Goal: Task Accomplishment & Management: Use online tool/utility

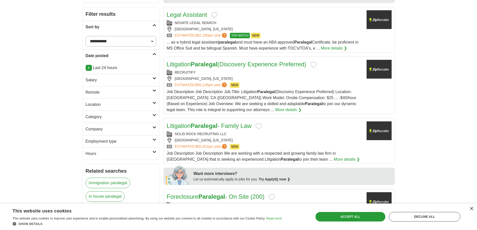
click at [89, 67] on link "X" at bounding box center [89, 68] width 6 height 6
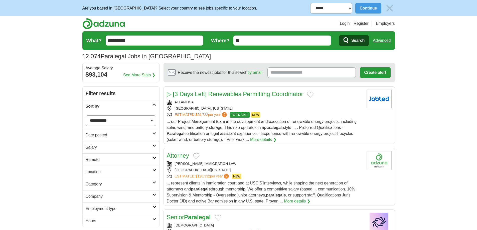
click at [120, 38] on input "*********" at bounding box center [155, 41] width 98 height 10
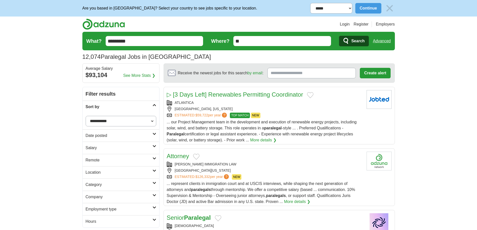
click at [120, 38] on input "*********" at bounding box center [155, 41] width 98 height 10
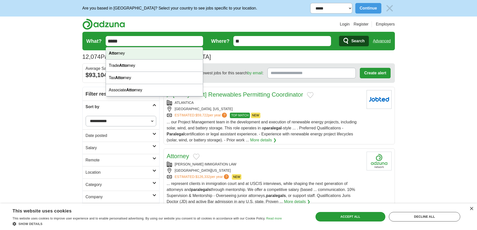
click at [118, 53] on strong "Attor" at bounding box center [114, 53] width 10 height 4
type input "********"
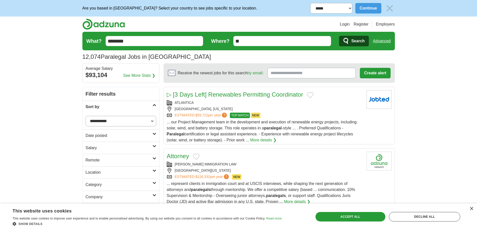
click at [112, 134] on h2 "Date posted" at bounding box center [119, 136] width 67 height 6
click at [98, 147] on link "Last 24 hours" at bounding box center [121, 148] width 71 height 6
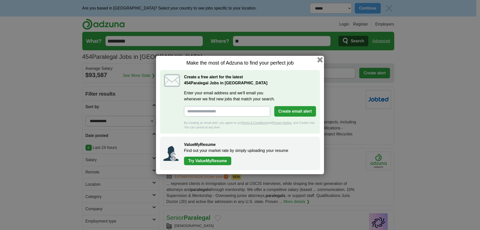
click at [320, 60] on button "button" at bounding box center [321, 60] width 6 height 6
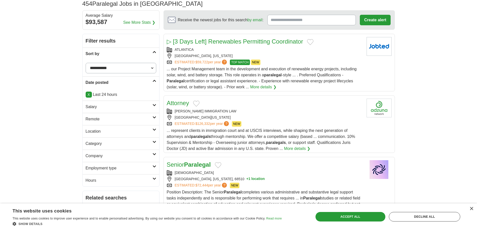
scroll to position [75, 0]
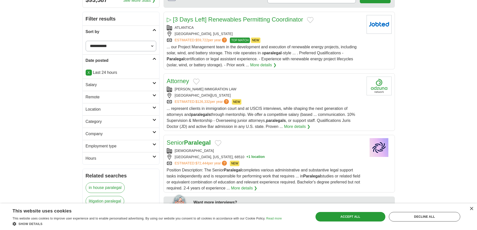
click at [180, 89] on div "ROBERT BROWN IMMIGRATION LAW" at bounding box center [265, 89] width 196 height 5
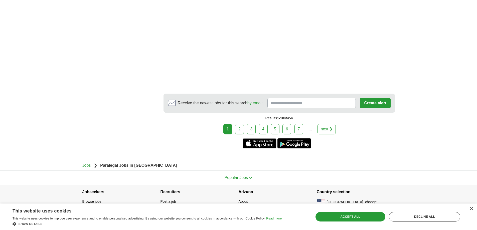
scroll to position [811, 0]
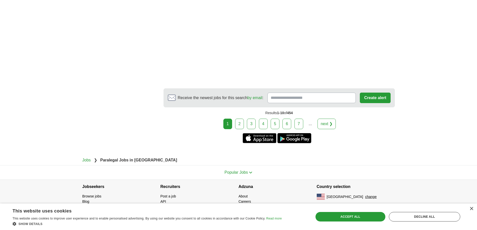
click at [241, 122] on link "2" at bounding box center [239, 124] width 9 height 11
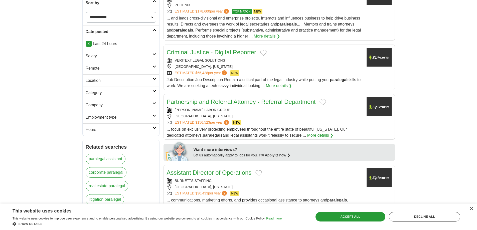
scroll to position [125, 0]
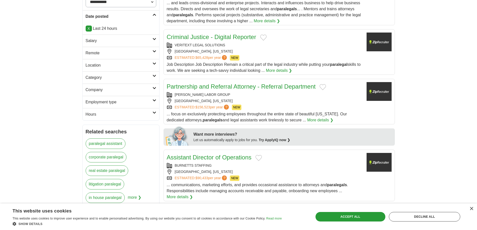
click at [259, 98] on div "ABRAMSON LABOR GROUP BURBANK, CALIFORNIA ESTIMATED: $156,523 per year ? NEW" at bounding box center [265, 101] width 196 height 18
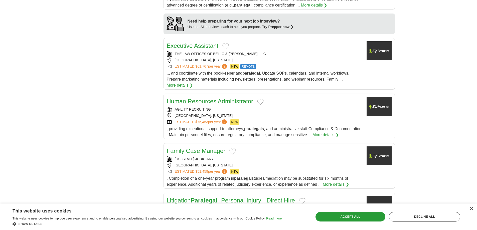
scroll to position [475, 0]
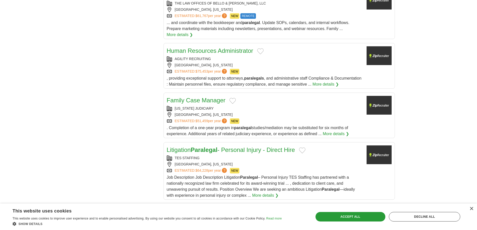
click at [261, 111] on div "VERMONT JUDICIARY" at bounding box center [265, 108] width 196 height 5
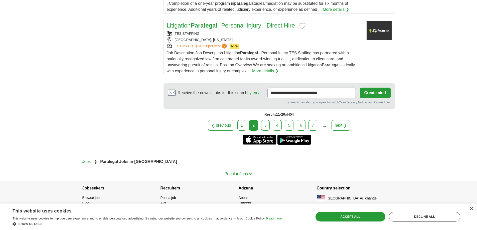
scroll to position [601, 0]
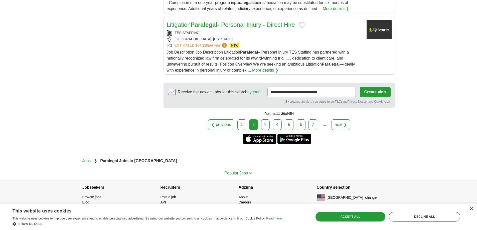
click at [267, 130] on link "3" at bounding box center [265, 124] width 9 height 11
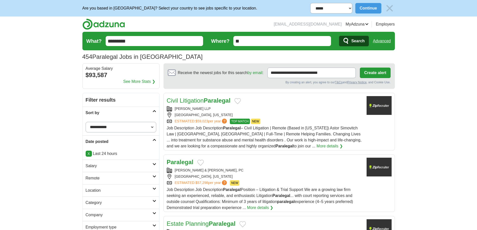
click at [261, 108] on div "[PERSON_NAME] LLP" at bounding box center [265, 108] width 196 height 5
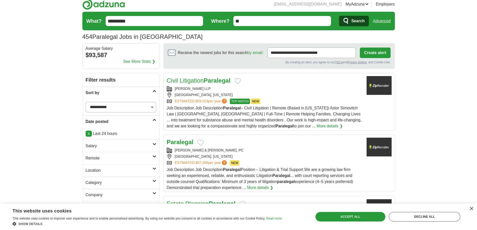
scroll to position [50, 0]
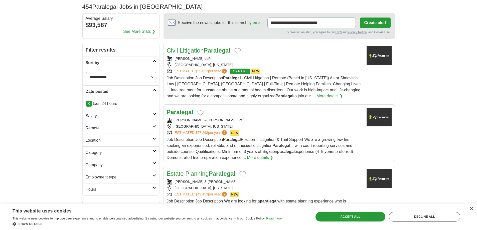
click at [238, 126] on div "[GEOGRAPHIC_DATA], [US_STATE]" at bounding box center [265, 126] width 196 height 5
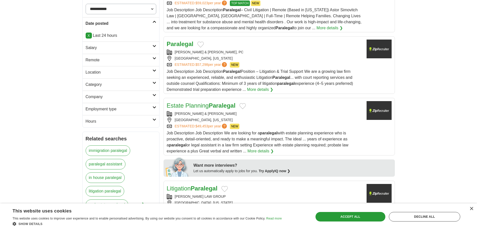
scroll to position [125, 0]
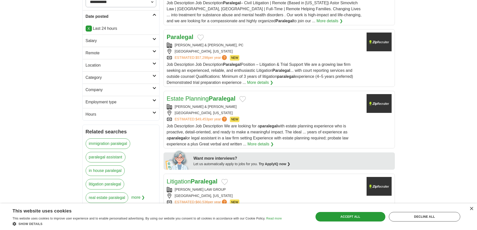
click at [247, 105] on div "MCCULLOCH & MILLER" at bounding box center [265, 106] width 196 height 5
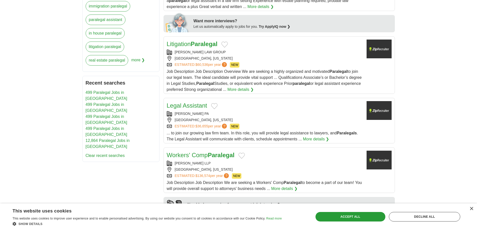
scroll to position [275, 0]
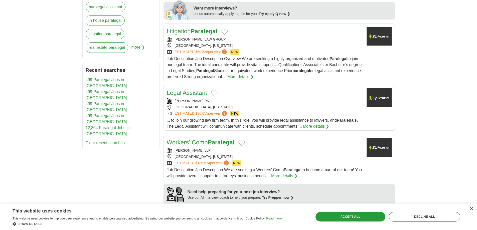
click at [255, 46] on div "BRADENTON, FLORIDA" at bounding box center [265, 45] width 196 height 5
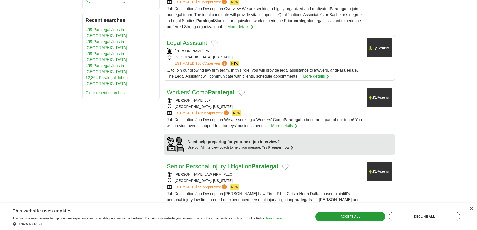
scroll to position [300, 0]
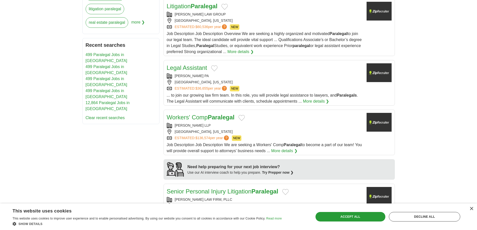
click at [255, 74] on div "MARC E DWYER PA" at bounding box center [265, 75] width 196 height 5
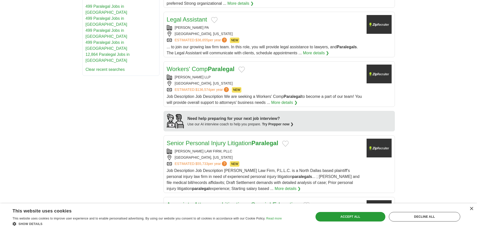
scroll to position [350, 0]
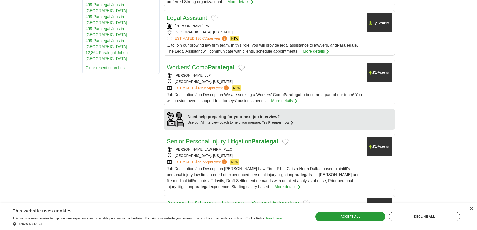
click at [259, 81] on div "ROCKVILLE, MARYLAND" at bounding box center [265, 81] width 196 height 5
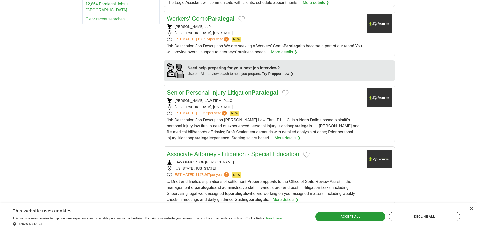
scroll to position [400, 0]
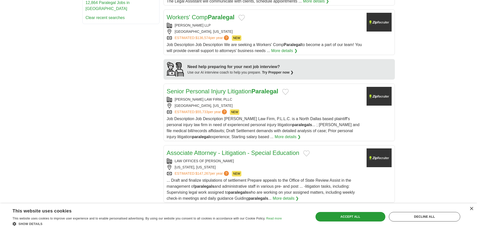
click at [258, 105] on div "DALLAS, TEXAS" at bounding box center [265, 105] width 196 height 5
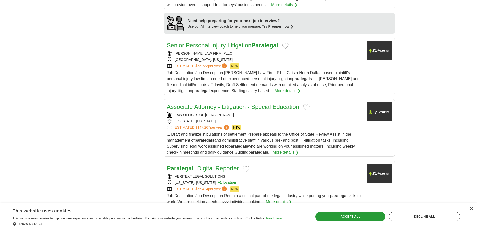
scroll to position [450, 0]
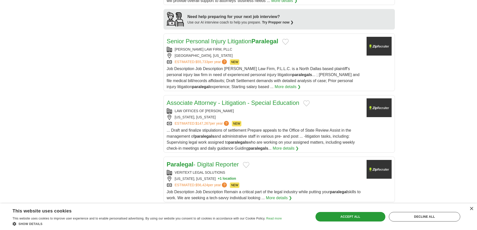
click at [267, 129] on span "... Draft and finalize stipulations of settlement Prepare appeals to the Office…" at bounding box center [261, 139] width 188 height 22
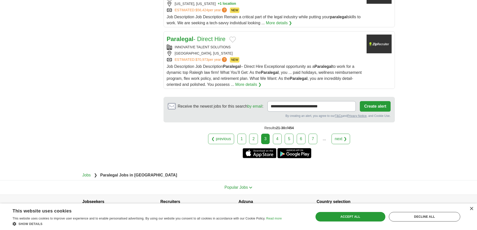
scroll to position [626, 0]
click at [274, 138] on link "4" at bounding box center [277, 138] width 9 height 11
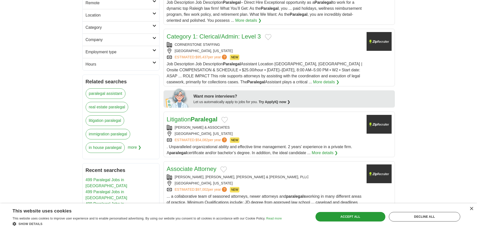
scroll to position [200, 0]
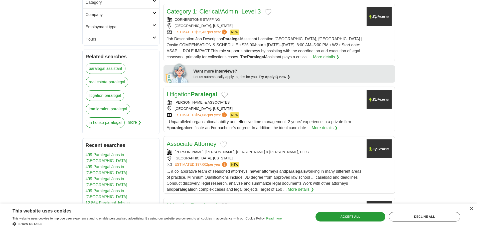
click at [248, 90] on div "Litigation Paralegal" at bounding box center [265, 94] width 196 height 9
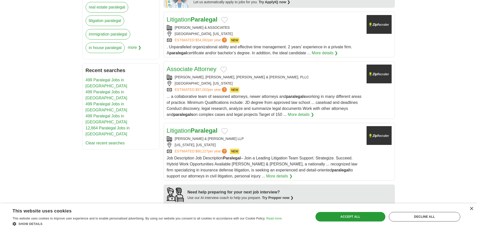
scroll to position [275, 0]
click at [277, 88] on div "ESTIMATED: $97,002 per year ? NEW" at bounding box center [265, 90] width 196 height 6
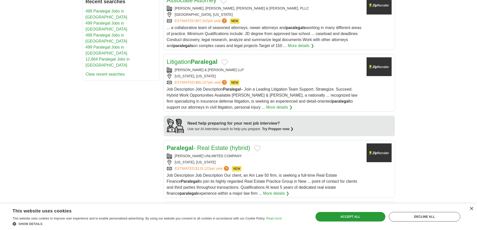
scroll to position [350, 0]
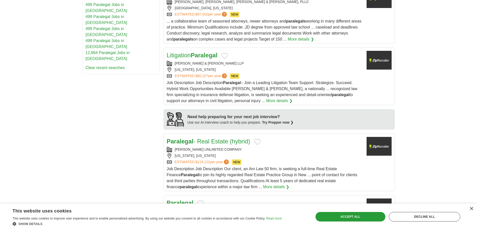
click at [265, 69] on div "[US_STATE], [US_STATE]" at bounding box center [265, 69] width 196 height 5
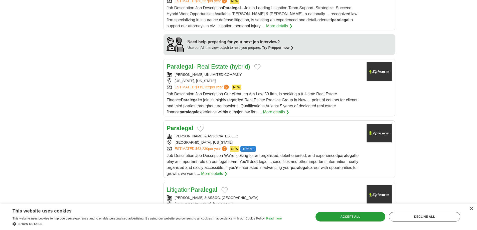
scroll to position [425, 0]
click at [278, 85] on div "ESTIMATED: $119,122 per year ? NEW" at bounding box center [265, 87] width 196 height 6
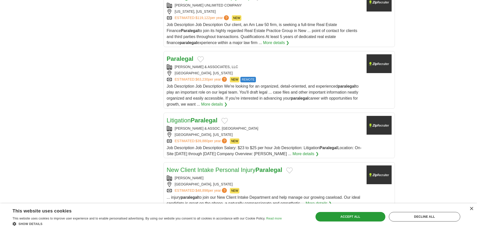
scroll to position [501, 0]
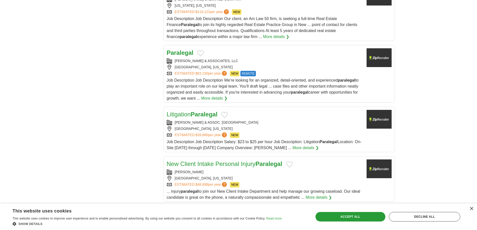
click at [269, 67] on div "ATLANTA, GEORGIA" at bounding box center [265, 67] width 196 height 5
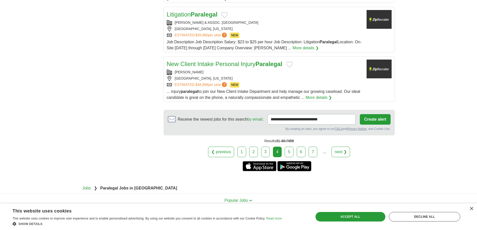
scroll to position [601, 0]
click at [259, 28] on div "FORT LAUDERDALE, FLORIDA" at bounding box center [265, 28] width 196 height 5
click at [250, 74] on div "FASIG BROOKS" at bounding box center [265, 71] width 196 height 5
click at [289, 152] on link "5" at bounding box center [289, 151] width 9 height 11
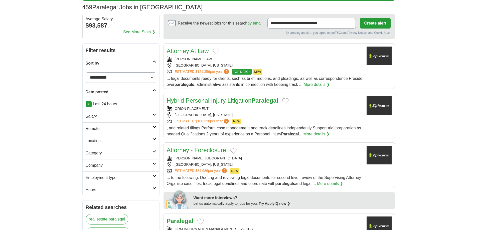
scroll to position [50, 0]
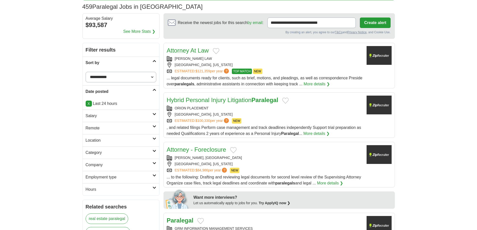
click at [247, 55] on div "Attorney At Law" at bounding box center [265, 50] width 196 height 9
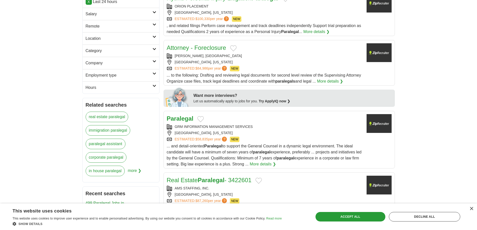
scroll to position [175, 0]
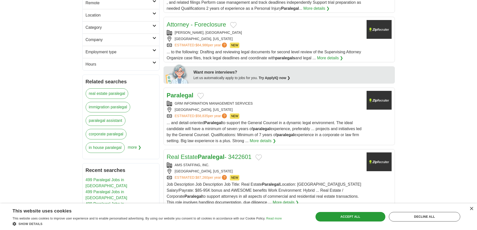
click at [248, 36] on div "TIMOTHY D PADGETT, PA TALLAHASSEE, FLORIDA ESTIMATED: $84,986 per year ? NEW" at bounding box center [265, 39] width 196 height 18
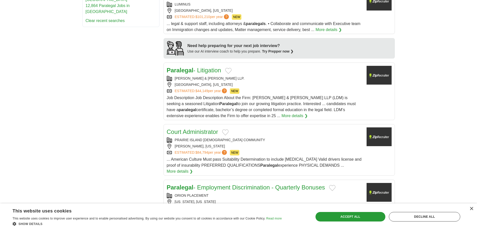
scroll to position [400, 0]
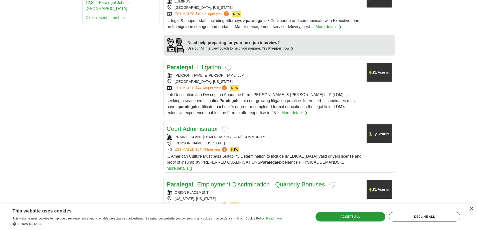
click at [259, 71] on div "Paralegal - Litigation" at bounding box center [265, 67] width 196 height 9
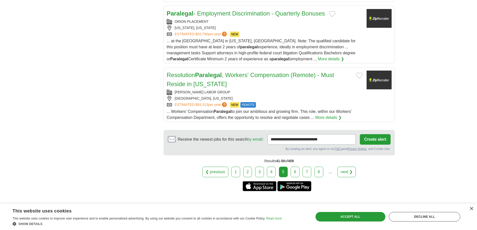
scroll to position [576, 0]
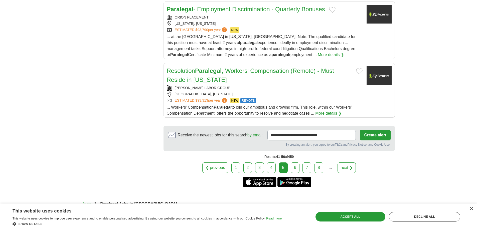
click at [296, 163] on link "6" at bounding box center [295, 167] width 9 height 11
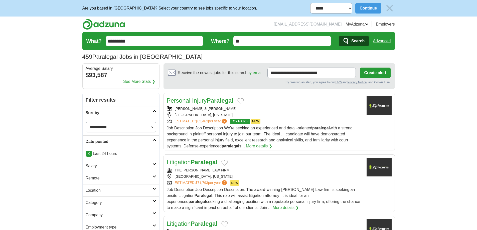
click at [262, 99] on div "Personal Injury Paralegal" at bounding box center [265, 100] width 196 height 9
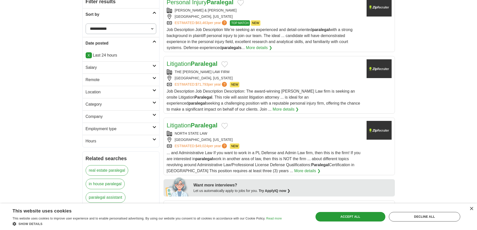
scroll to position [100, 0]
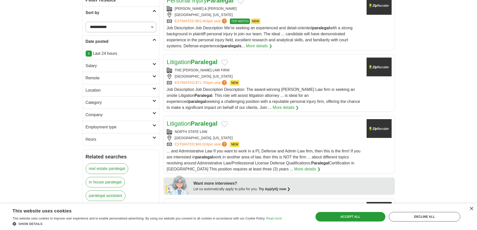
click at [238, 79] on div "THE [PERSON_NAME] LAW FIRM [GEOGRAPHIC_DATA], [US_STATE] ESTIMATED: $71,793 per…" at bounding box center [265, 77] width 196 height 18
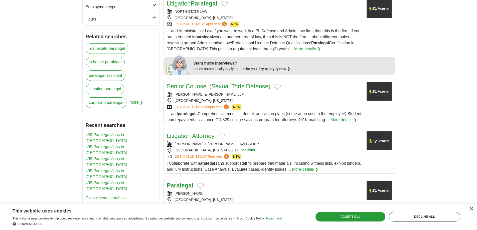
scroll to position [250, 0]
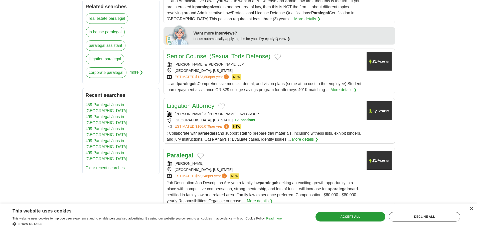
click at [245, 75] on div "ESTIMATED: $123,808 per year ? NEW" at bounding box center [265, 77] width 196 height 6
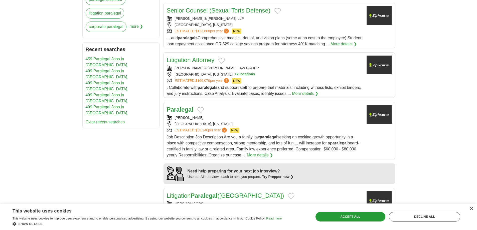
scroll to position [350, 0]
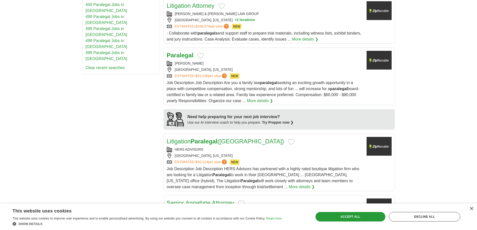
click at [256, 60] on div "Paralegal" at bounding box center [265, 55] width 196 height 9
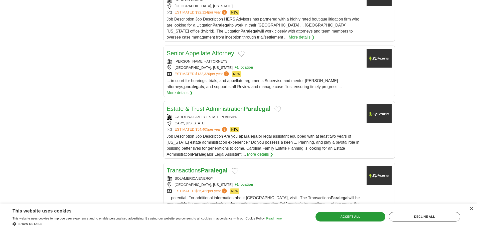
scroll to position [501, 0]
click at [263, 70] on div "NEW ORLEANS, LOUISIANA + 1 location" at bounding box center [265, 67] width 196 height 5
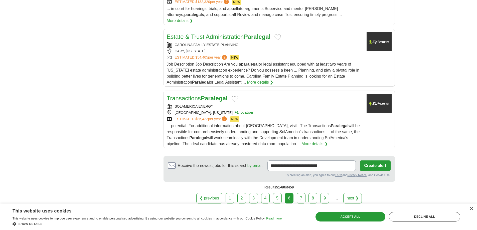
scroll to position [576, 0]
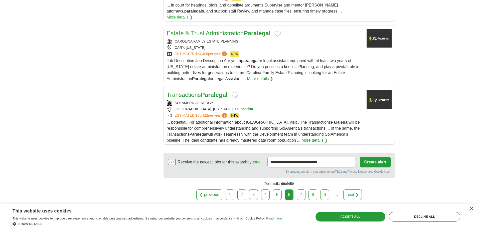
click at [264, 51] on div "CAROLINA FAMILY ESTATE PLANNING CARY, NORTH CAROLINA ESTIMATED: $54,405 per yea…" at bounding box center [265, 48] width 196 height 18
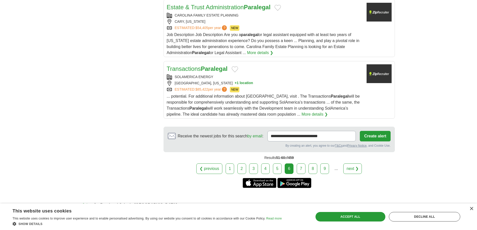
scroll to position [646, 0]
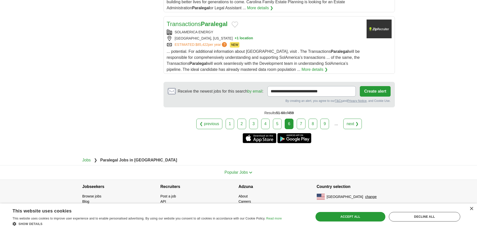
click at [258, 31] on div "SOLAMERICA ENERGY" at bounding box center [265, 32] width 196 height 5
click at [302, 128] on link "7" at bounding box center [301, 124] width 9 height 11
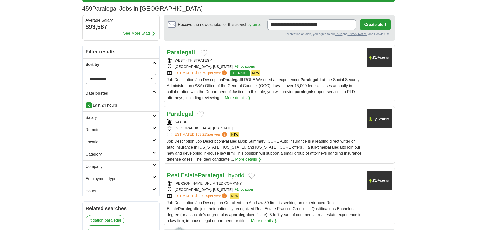
scroll to position [50, 0]
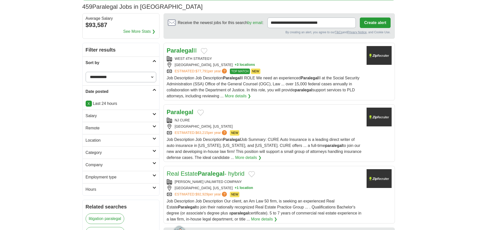
click at [238, 56] on div "Paralegal II WEST 4TH STRATEGY [GEOGRAPHIC_DATA], [US_STATE] + 3 locations ESTI…" at bounding box center [265, 72] width 196 height 53
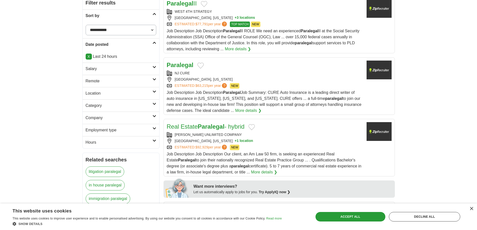
scroll to position [100, 0]
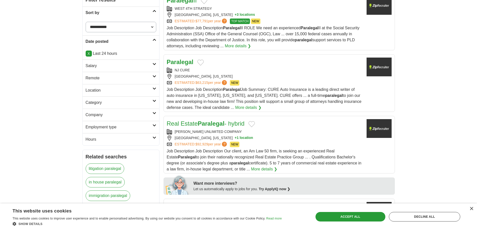
click at [256, 68] on div "NJ CURE" at bounding box center [265, 70] width 196 height 5
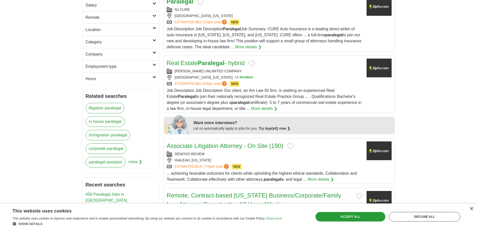
scroll to position [175, 0]
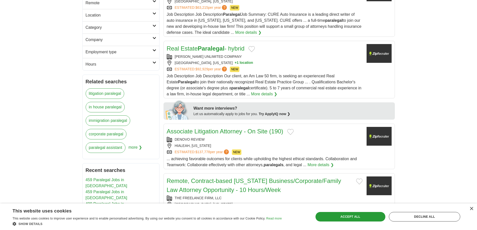
click at [254, 74] on span "Job Description Job Description Our client, an Am Law 50 firm, is seeking an ex…" at bounding box center [264, 85] width 195 height 22
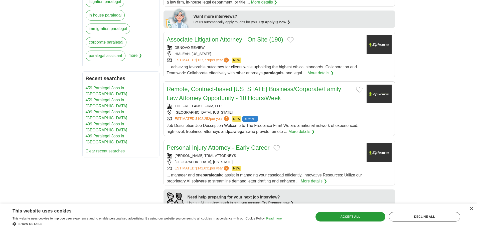
scroll to position [300, 0]
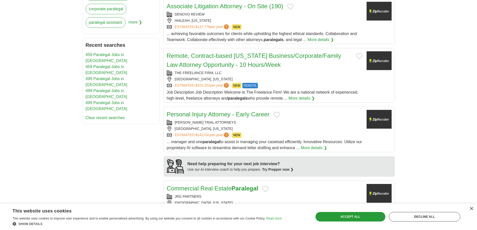
click at [229, 20] on div "HIALEAH, FLORIDA" at bounding box center [265, 20] width 196 height 5
click at [229, 77] on div "ATLANTA, GEORGIA" at bounding box center [265, 79] width 196 height 5
click at [277, 117] on button "Add to favorite jobs" at bounding box center [276, 115] width 7 height 6
click at [196, 122] on div "ALEXANDER SHUNNARAH TRIAL ATTORNEYS" at bounding box center [265, 122] width 196 height 5
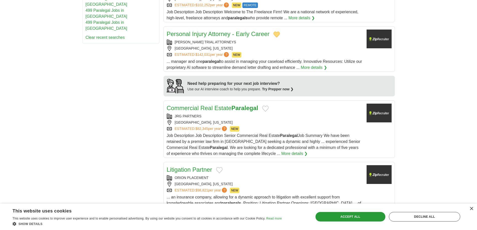
scroll to position [400, 0]
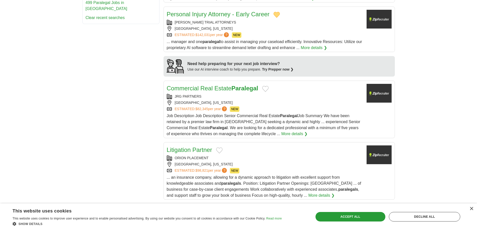
click at [257, 97] on div "JRG PARTNERS" at bounding box center [265, 96] width 196 height 5
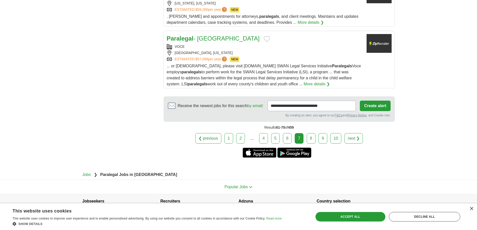
scroll to position [626, 0]
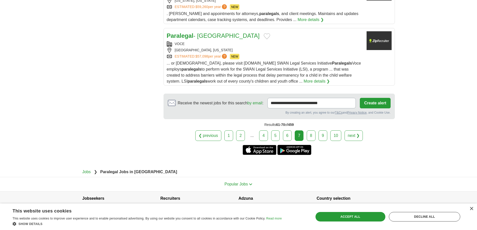
click at [308, 135] on link "8" at bounding box center [311, 135] width 9 height 11
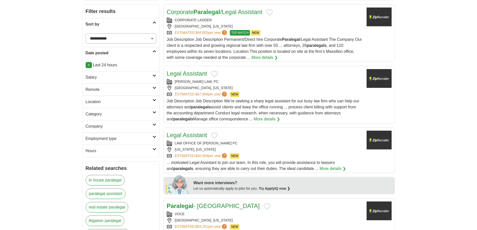
scroll to position [100, 0]
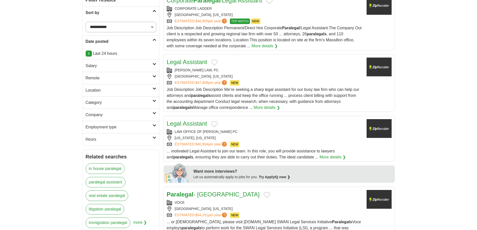
click at [223, 58] on div "Legal Assistant" at bounding box center [265, 62] width 196 height 9
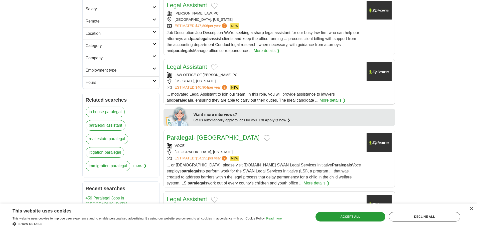
scroll to position [175, 0]
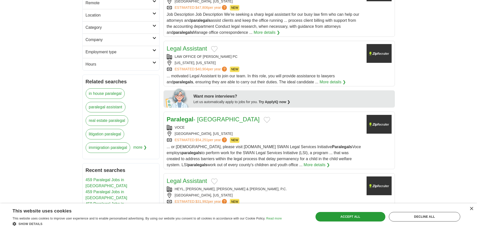
click at [261, 65] on div "[US_STATE], [US_STATE]" at bounding box center [265, 62] width 196 height 5
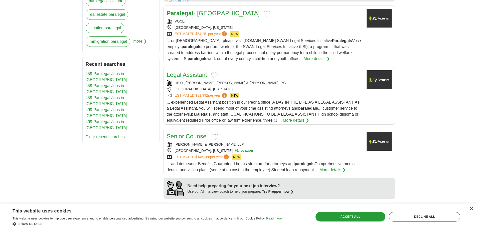
scroll to position [325, 0]
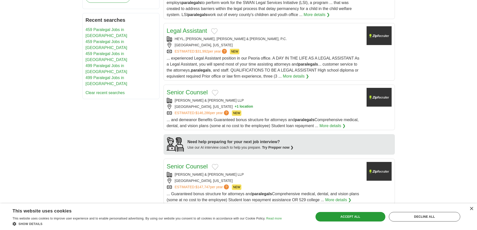
click at [272, 41] on div "HEYL, [PERSON_NAME], [PERSON_NAME] & [PERSON_NAME], P.C." at bounding box center [265, 38] width 196 height 5
click at [272, 113] on div "ESTIMATED: $146,286 per year ? NEW" at bounding box center [265, 113] width 196 height 6
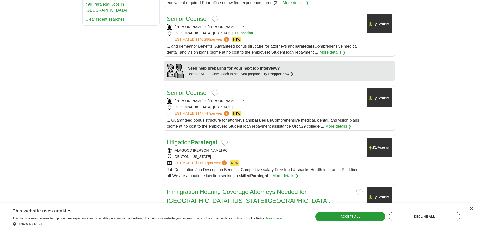
scroll to position [425, 0]
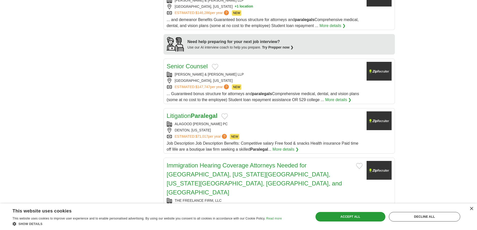
click at [242, 75] on div "[PERSON_NAME] & [PERSON_NAME] LLP" at bounding box center [265, 74] width 196 height 5
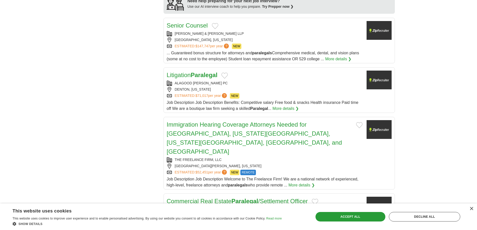
scroll to position [475, 0]
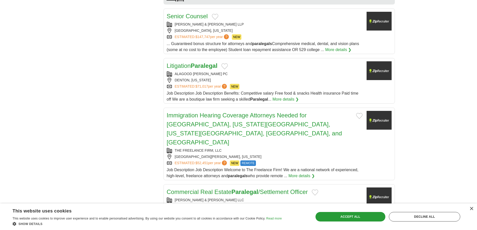
click at [238, 69] on div "Litigation Paralegal" at bounding box center [265, 65] width 196 height 9
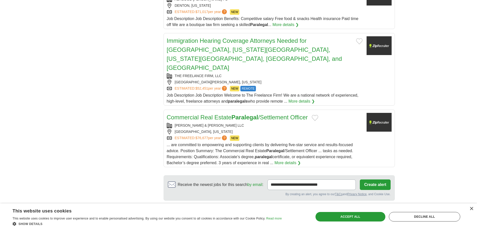
scroll to position [551, 0]
click at [229, 48] on link "Immigration Hearing Coverage Attorneys Needed for [GEOGRAPHIC_DATA], [US_STATE]…" at bounding box center [254, 54] width 175 height 34
click at [250, 129] on div "[GEOGRAPHIC_DATA], [US_STATE]" at bounding box center [265, 131] width 196 height 5
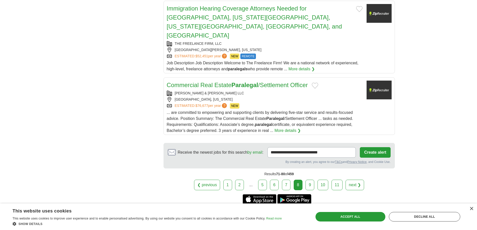
scroll to position [625, 0]
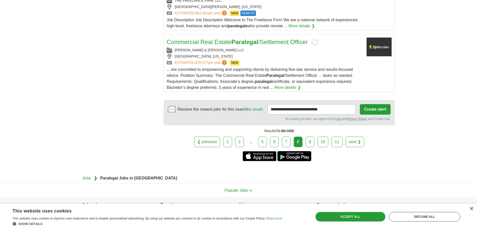
click at [312, 137] on link "9" at bounding box center [309, 142] width 9 height 11
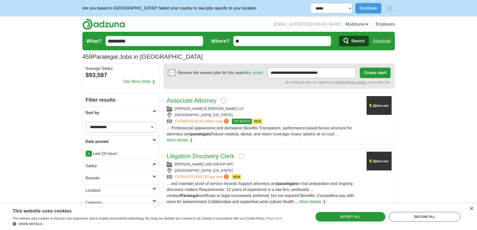
click at [180, 106] on div "[PERSON_NAME] & [PERSON_NAME] LLP" at bounding box center [265, 108] width 196 height 5
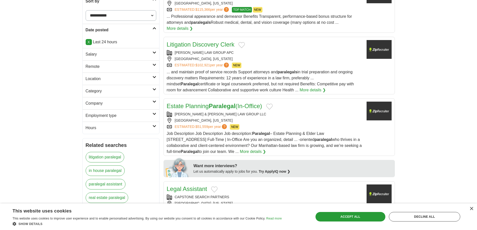
scroll to position [125, 0]
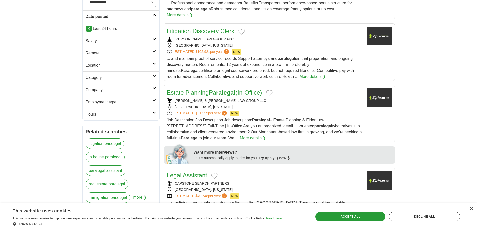
click at [251, 41] on div "SEDAGHAT LAW GROUP APC" at bounding box center [265, 39] width 196 height 5
click at [260, 104] on div "MANHATTAN, KANSAS" at bounding box center [265, 106] width 196 height 5
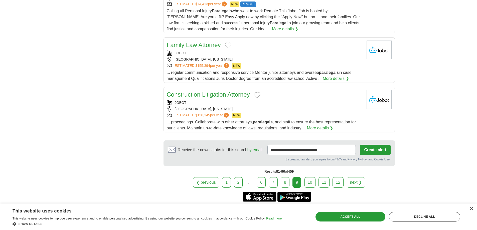
scroll to position [626, 0]
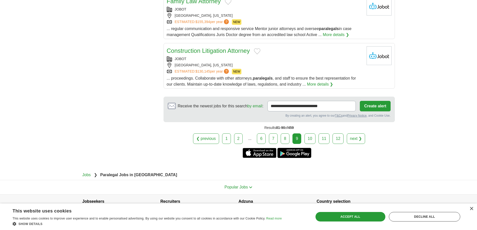
click at [311, 133] on link "10" at bounding box center [309, 138] width 11 height 11
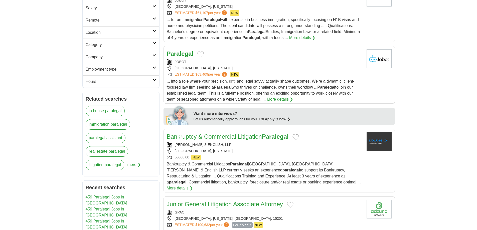
scroll to position [250, 0]
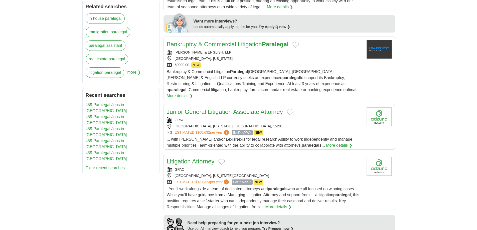
click at [281, 52] on div "MCCARTER & ENGLISH, LLP" at bounding box center [265, 52] width 196 height 5
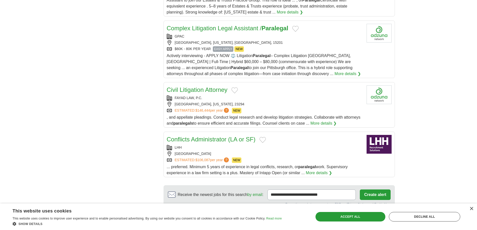
scroll to position [551, 0]
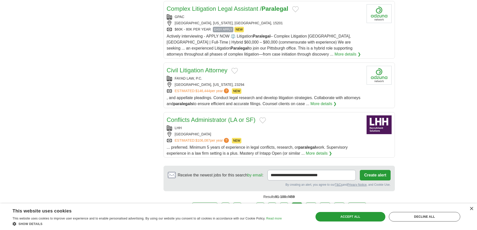
click at [257, 82] on div "RICHMOND, VIRGINIA, 23294" at bounding box center [265, 84] width 196 height 5
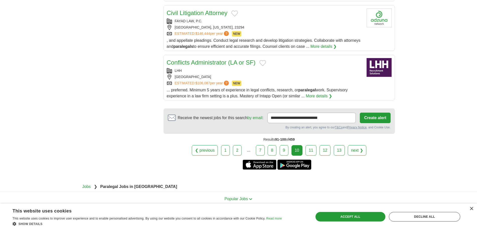
scroll to position [626, 0]
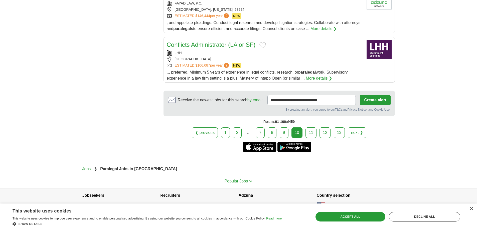
click at [310, 129] on link "11" at bounding box center [310, 132] width 11 height 11
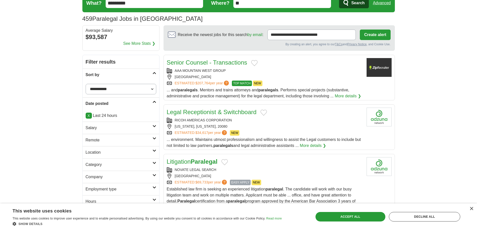
scroll to position [50, 0]
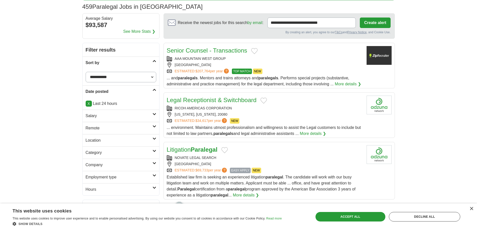
click at [258, 62] on div "AAA MOUNTAIN WEST GROUP WALNUT CREEK ESTIMATED: $207,764 per year ? TOP MATCH N…" at bounding box center [265, 65] width 196 height 18
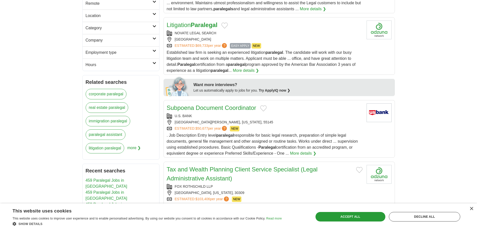
scroll to position [175, 0]
click at [201, 32] on div "NOVATE LEGAL SEARCH" at bounding box center [265, 32] width 196 height 5
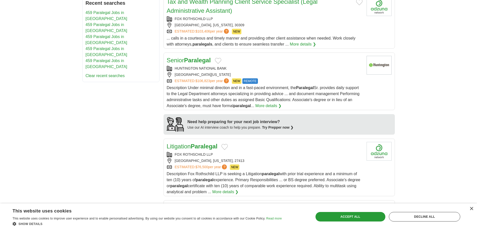
scroll to position [350, 0]
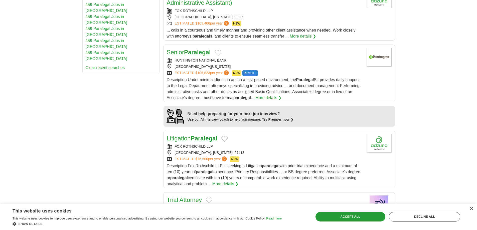
click at [238, 60] on div "HUNTINGTON NATIONAL BANK" at bounding box center [265, 60] width 196 height 5
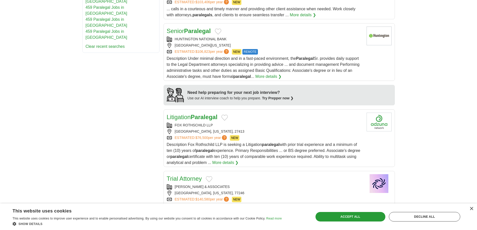
scroll to position [400, 0]
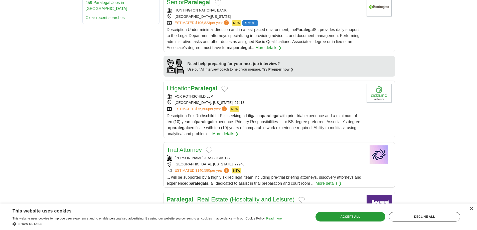
click at [277, 111] on div "ESTIMATED: $76,500 per year ? NEW" at bounding box center [265, 109] width 196 height 6
click at [258, 106] on div "FOX ROTHSCHILD LLP GREENSBORO, NORTH CAROLINA, 27413 ESTIMATED: $76,500 per yea…" at bounding box center [265, 103] width 196 height 18
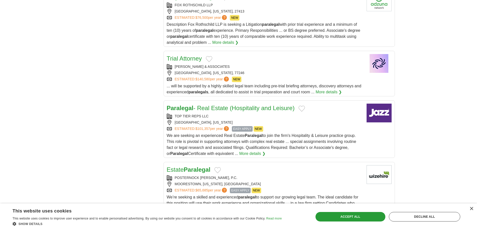
scroll to position [526, 0]
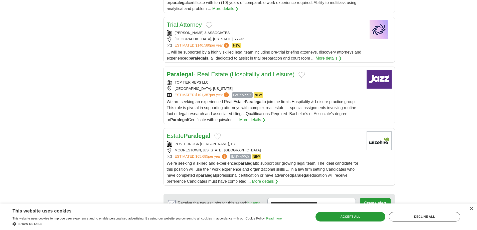
click at [247, 36] on div "JIM ADLER & ASSOCIATES HOUSTON, TEXAS, 77246 ESTIMATED: $140,580 per year ? NEW" at bounding box center [265, 39] width 196 height 18
click at [241, 92] on span "EASY APPLY" at bounding box center [242, 95] width 21 height 6
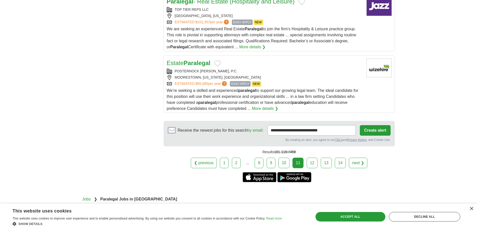
scroll to position [601, 0]
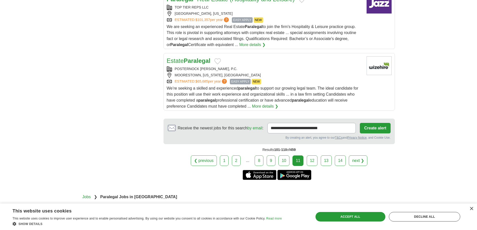
click at [258, 63] on div "Estate Paralegal" at bounding box center [265, 60] width 196 height 9
click at [313, 163] on link "12" at bounding box center [312, 160] width 11 height 11
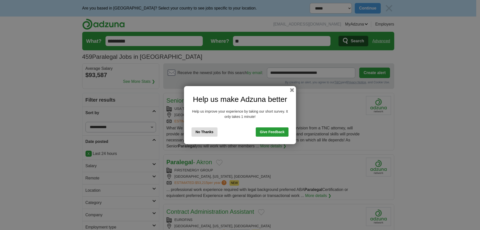
click at [294, 92] on div "Help us make Adzuna better Help us improve your experience by taking our short …" at bounding box center [240, 115] width 112 height 58
click at [288, 91] on div "Help us make Adzuna better Help us improve your experience by taking our short …" at bounding box center [240, 115] width 112 height 58
click at [292, 91] on button "button" at bounding box center [293, 90] width 6 height 6
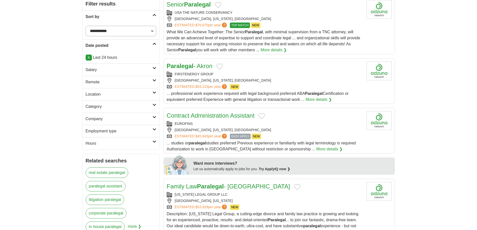
scroll to position [100, 0]
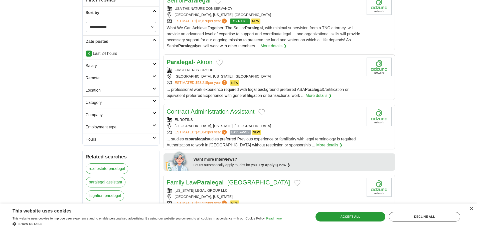
click at [244, 70] on div "FIRSTENERGY GROUP" at bounding box center [265, 70] width 196 height 5
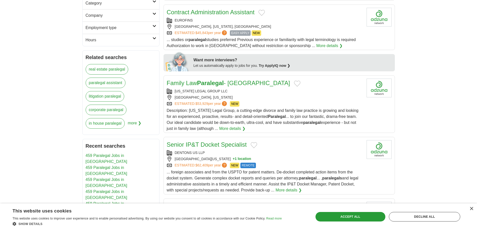
scroll to position [225, 0]
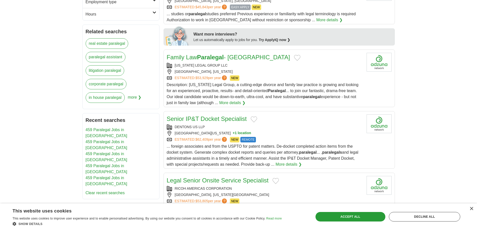
click at [249, 71] on div "[GEOGRAPHIC_DATA], [US_STATE]" at bounding box center [265, 71] width 196 height 5
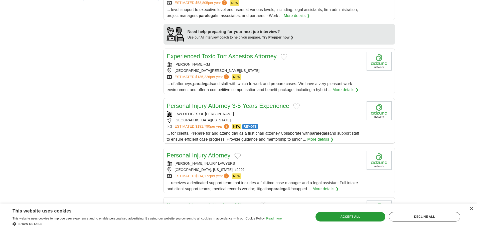
scroll to position [425, 0]
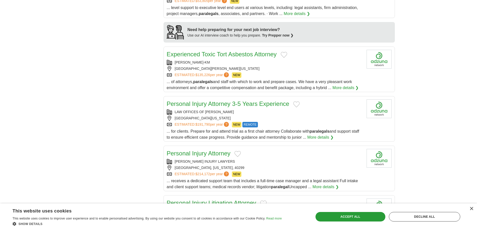
click at [299, 117] on div "[GEOGRAPHIC_DATA][US_STATE]" at bounding box center [265, 118] width 196 height 5
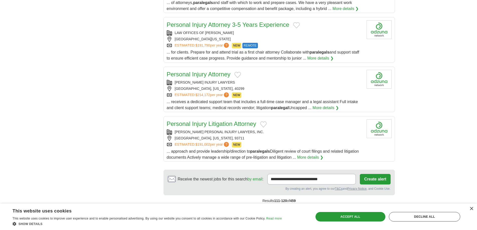
scroll to position [526, 0]
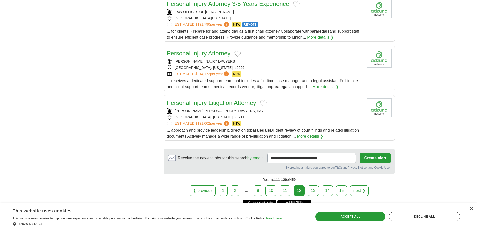
click at [264, 61] on div "SAM AGUIAR INJURY LAWYERS" at bounding box center [265, 61] width 196 height 5
click at [282, 110] on div "HARRIS PERSONAL INJURY LAWYERS, INC." at bounding box center [265, 110] width 196 height 5
click at [313, 194] on link "13" at bounding box center [313, 190] width 11 height 11
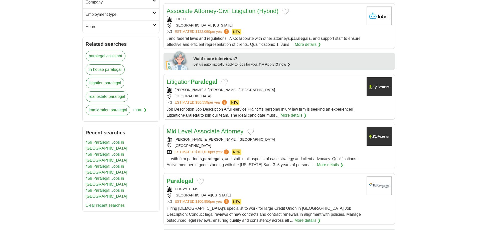
scroll to position [225, 0]
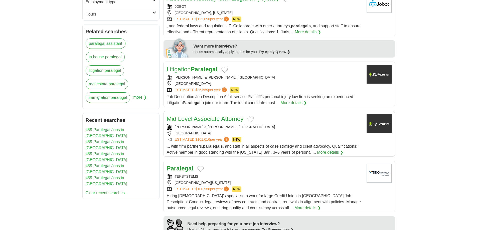
click at [269, 81] on div "[GEOGRAPHIC_DATA]" at bounding box center [265, 83] width 196 height 5
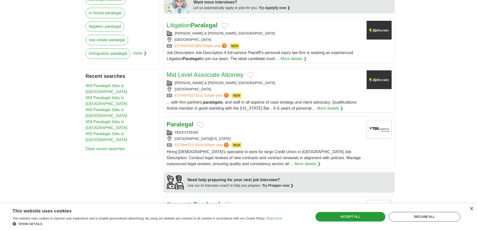
scroll to position [275, 0]
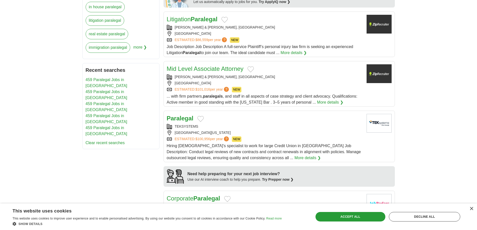
click at [267, 78] on div "[PERSON_NAME] & [PERSON_NAME], [GEOGRAPHIC_DATA]" at bounding box center [265, 76] width 196 height 5
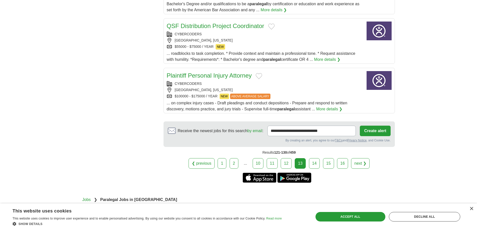
scroll to position [601, 0]
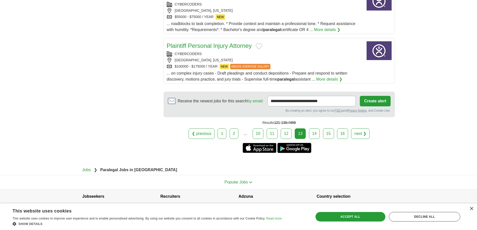
click at [316, 132] on link "14" at bounding box center [314, 133] width 11 height 11
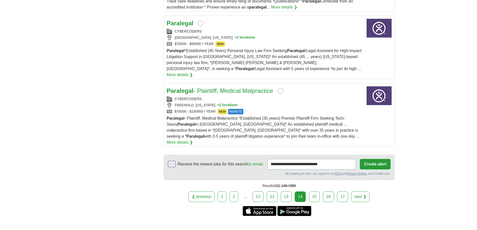
scroll to position [576, 0]
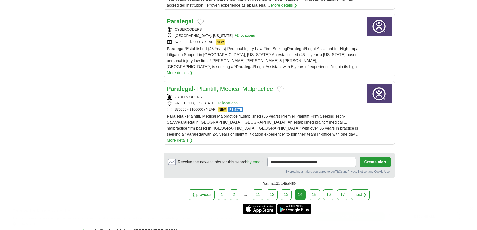
click at [318, 189] on link "15" at bounding box center [314, 194] width 11 height 11
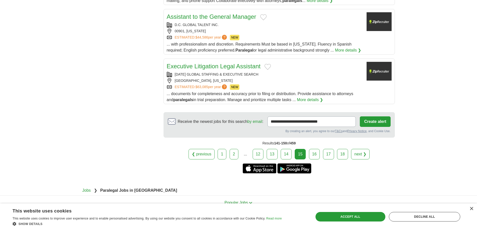
scroll to position [616, 0]
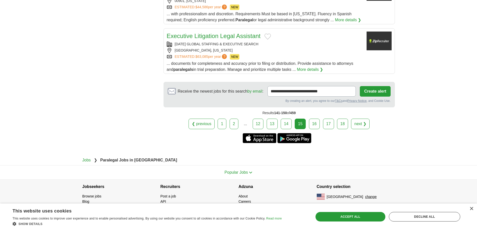
click at [312, 121] on link "16" at bounding box center [314, 124] width 11 height 11
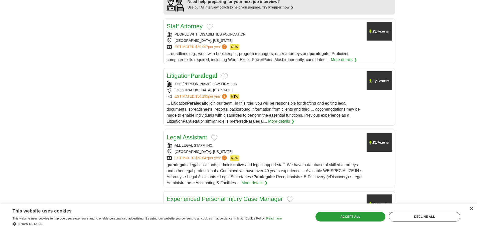
scroll to position [450, 0]
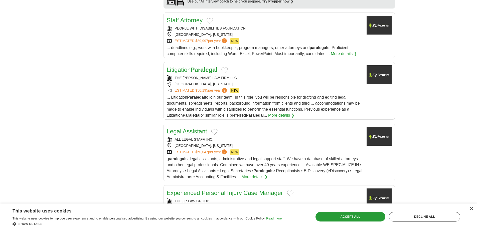
click at [244, 65] on div "Litigation Paralegal" at bounding box center [265, 69] width 196 height 9
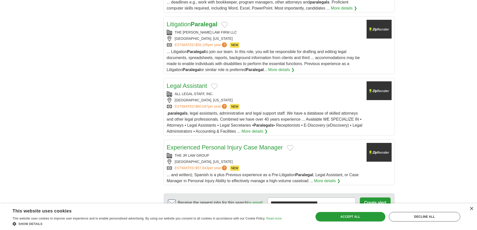
scroll to position [526, 0]
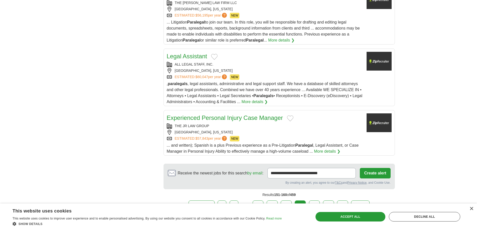
click at [264, 136] on div "ESTIMATED: $57,843 per year ? NEW" at bounding box center [265, 139] width 196 height 6
click at [314, 200] on link "17" at bounding box center [314, 205] width 11 height 11
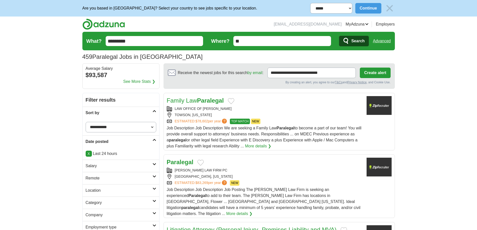
click at [279, 114] on div "TOWSON, [US_STATE]" at bounding box center [265, 114] width 196 height 5
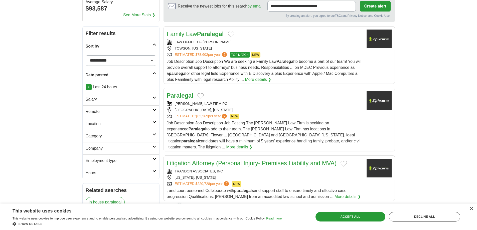
scroll to position [75, 0]
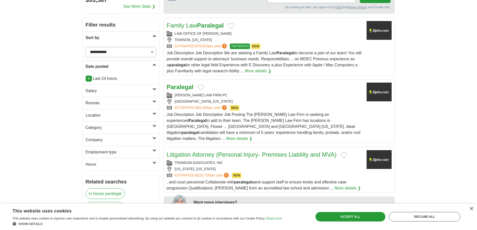
click at [261, 100] on div "[GEOGRAPHIC_DATA], [US_STATE]" at bounding box center [265, 101] width 196 height 5
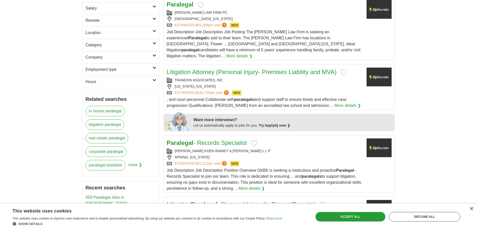
scroll to position [150, 0]
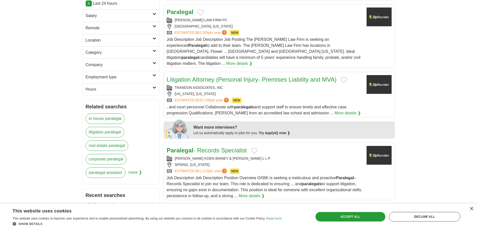
click at [241, 85] on div "TRANDON ASSOCIATES, INC [US_STATE], [US_STATE] ESTIMATED: $220,728 per year ? N…" at bounding box center [265, 94] width 196 height 18
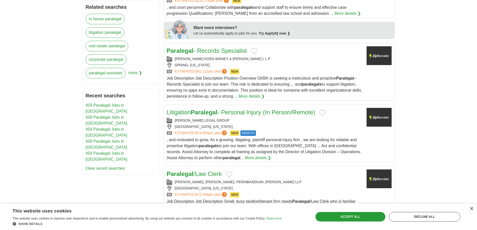
scroll to position [250, 0]
click at [257, 69] on div "Paralegal - Records Specialist GAUNTT KOEN BINNEY & KIDD L L P SPRING, TEXAS ES…" at bounding box center [265, 72] width 196 height 53
click at [254, 62] on div "SPRING, TEXAS" at bounding box center [265, 64] width 196 height 5
click at [242, 124] on div "VICTORVILLE, CALIFORNIA" at bounding box center [265, 126] width 196 height 5
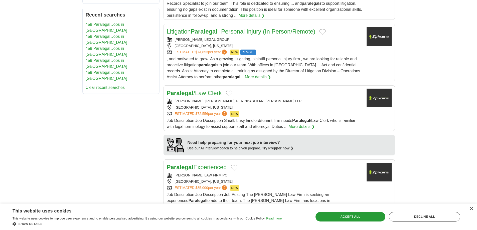
scroll to position [350, 0]
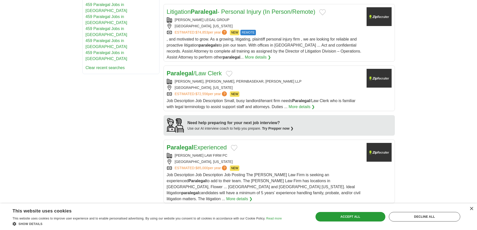
click at [298, 85] on div "ROCKVILLE CENTRE, NEW YORK" at bounding box center [265, 87] width 196 height 5
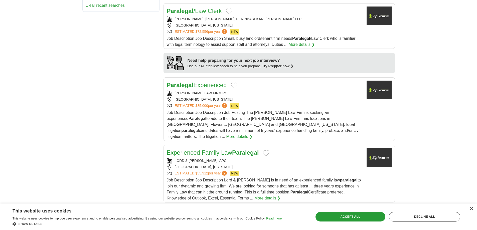
scroll to position [425, 0]
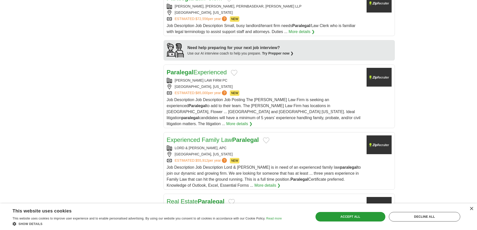
click at [271, 90] on div "ESTIMATED: $85,000 per year ? NEW" at bounding box center [265, 93] width 196 height 6
click at [269, 145] on div "LORD & BROOKER, APC REDLANDS, CALIFORNIA ESTIMATED: $55,912 per year ? NEW" at bounding box center [265, 154] width 196 height 18
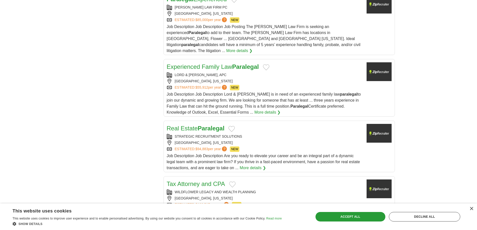
scroll to position [501, 0]
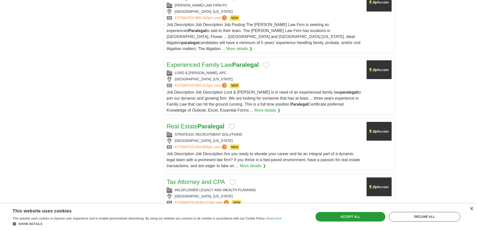
click at [240, 70] on div "LORD & BROOKER, APC" at bounding box center [265, 72] width 196 height 5
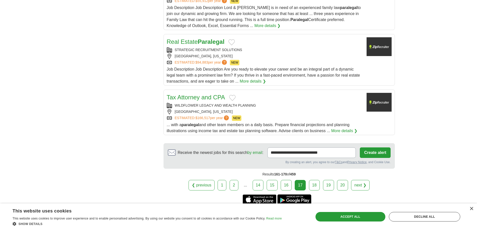
scroll to position [601, 0]
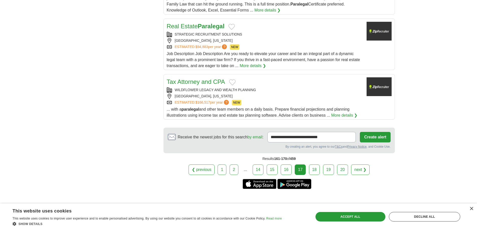
click at [266, 94] on div "[GEOGRAPHIC_DATA], [US_STATE]" at bounding box center [265, 96] width 196 height 5
click at [232, 94] on div "[GEOGRAPHIC_DATA], [US_STATE]" at bounding box center [265, 96] width 196 height 5
click at [313, 164] on link "18" at bounding box center [314, 169] width 11 height 11
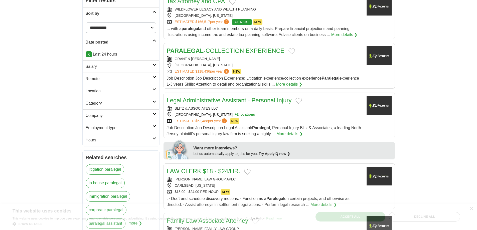
scroll to position [100, 0]
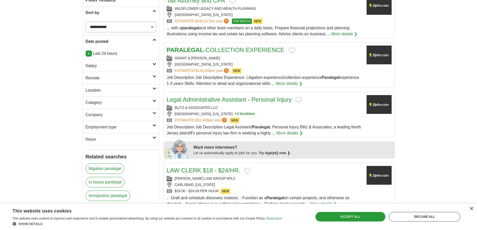
click at [259, 63] on div "AGOURA HILLS, CALIFORNIA" at bounding box center [265, 64] width 196 height 5
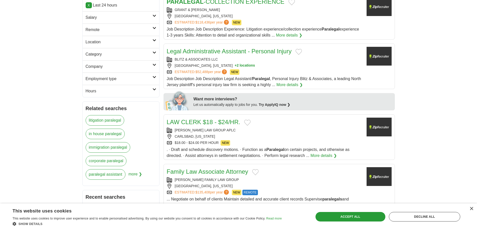
scroll to position [150, 0]
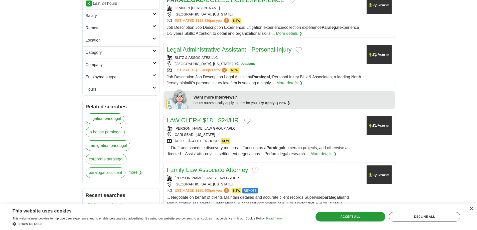
click at [266, 70] on div "ESTIMATED: $52,488 per year ? NEW" at bounding box center [265, 71] width 196 height 6
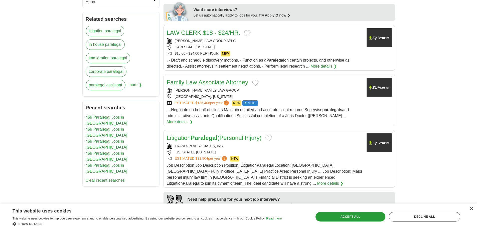
scroll to position [250, 0]
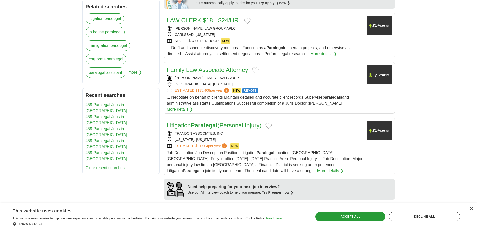
click at [278, 85] on div "SAN DIEGO, CALIFORNIA" at bounding box center [265, 84] width 196 height 5
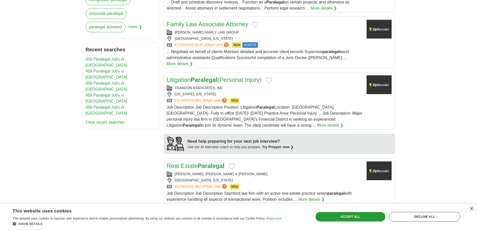
scroll to position [300, 0]
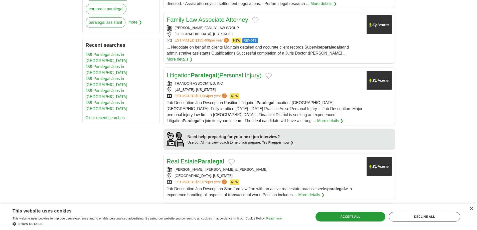
click at [270, 73] on button "Add to favorite jobs" at bounding box center [268, 76] width 7 height 6
click at [272, 73] on div "Litigation Paralegal (Personal Injury)" at bounding box center [265, 75] width 196 height 9
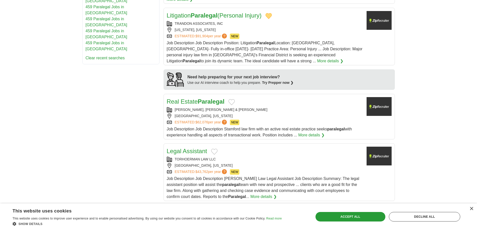
scroll to position [400, 0]
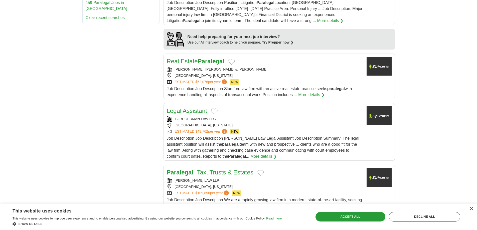
click at [249, 67] on div "CACACE, TUSCH & SANTAGATA STAMFORD, CONNECTICUT ESTIMATED: $62,076 per year ? N…" at bounding box center [265, 76] width 196 height 18
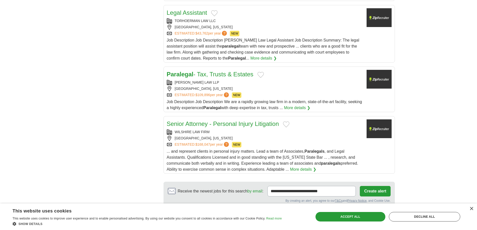
scroll to position [501, 0]
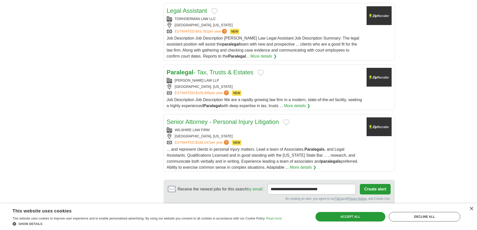
click at [252, 84] on div "WOODCLIFF LAKE, NEW JERSEY" at bounding box center [265, 86] width 196 height 5
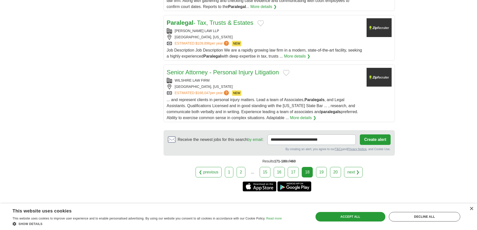
scroll to position [551, 0]
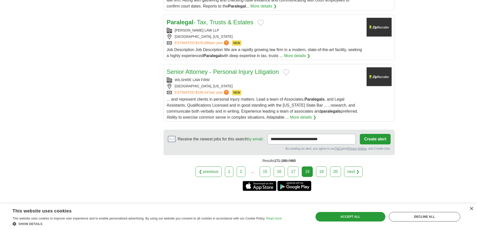
click at [250, 90] on div "ESTIMATED: $168,047 per year ? NEW" at bounding box center [265, 93] width 196 height 6
click at [316, 166] on link "19" at bounding box center [321, 171] width 11 height 11
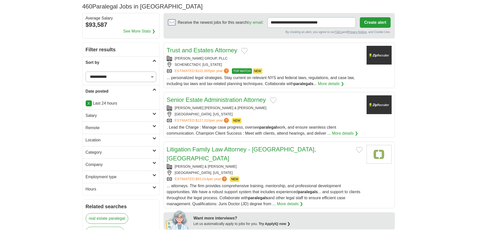
scroll to position [75, 0]
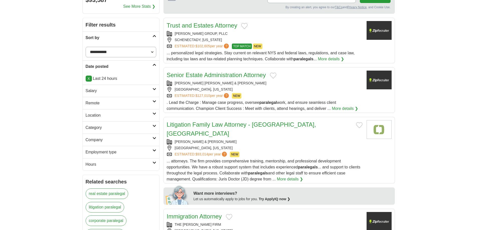
click at [255, 38] on div "SCHENECTADY, [US_STATE]" at bounding box center [265, 39] width 196 height 5
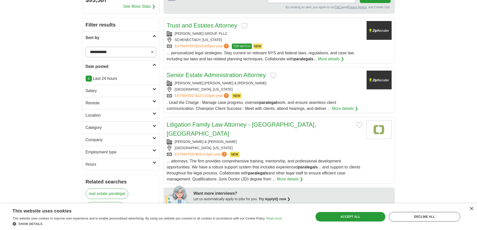
click at [247, 80] on div "Senior Estate Administration Attorney [PERSON_NAME] [PERSON_NAME] & [PERSON_NAM…" at bounding box center [265, 91] width 196 height 41
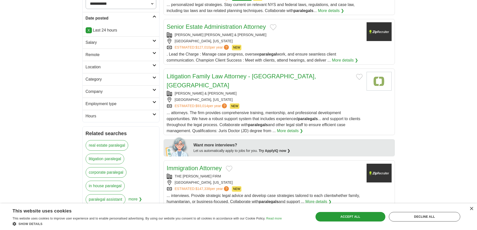
scroll to position [125, 0]
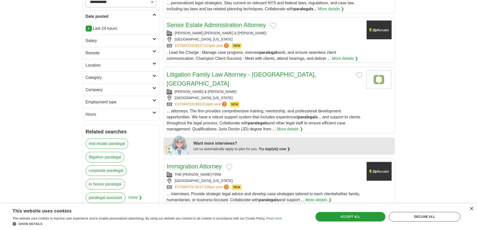
click at [247, 102] on div "ESTIMATED: $93,014 per year ? NEW" at bounding box center [265, 105] width 196 height 6
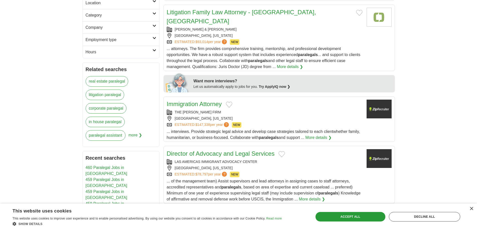
scroll to position [200, 0]
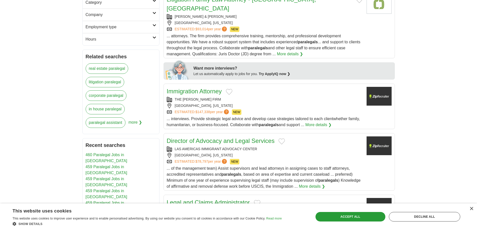
click at [259, 103] on div "[GEOGRAPHIC_DATA], [US_STATE]" at bounding box center [265, 105] width 196 height 5
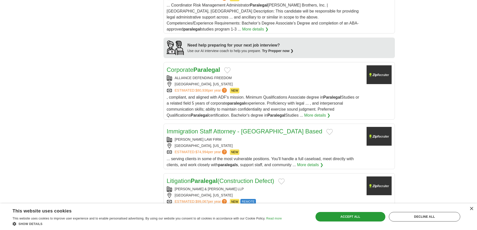
scroll to position [425, 0]
click at [269, 81] on div "[GEOGRAPHIC_DATA], [US_STATE]" at bounding box center [265, 83] width 196 height 5
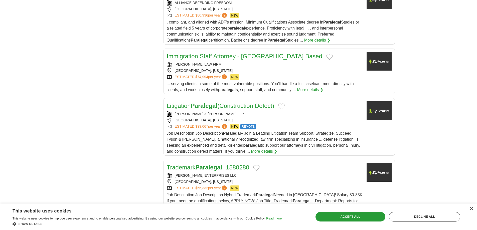
scroll to position [501, 0]
click at [222, 68] on div "[GEOGRAPHIC_DATA], [US_STATE]" at bounding box center [265, 70] width 196 height 5
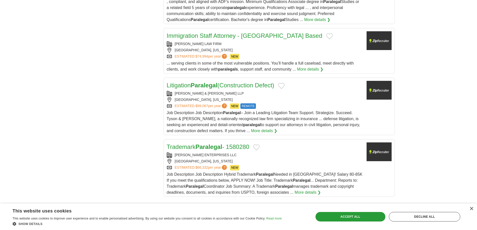
scroll to position [551, 0]
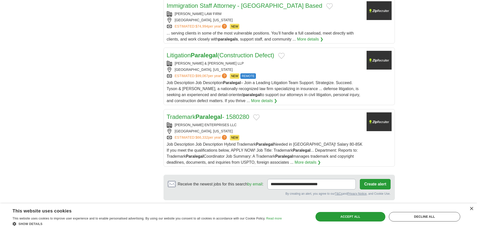
click at [244, 61] on div "[PERSON_NAME] & [PERSON_NAME] LLP" at bounding box center [265, 63] width 196 height 5
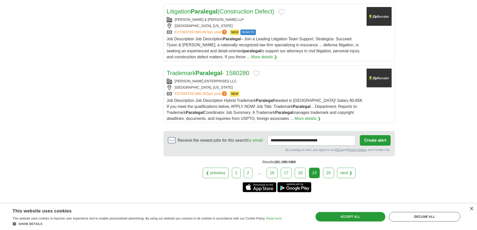
scroll to position [601, 0]
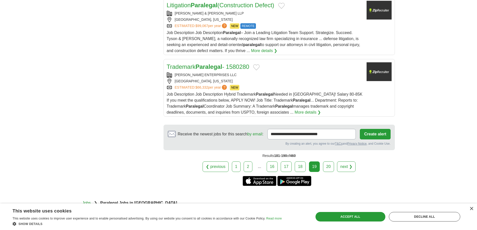
click at [326, 161] on link "20" at bounding box center [328, 166] width 11 height 11
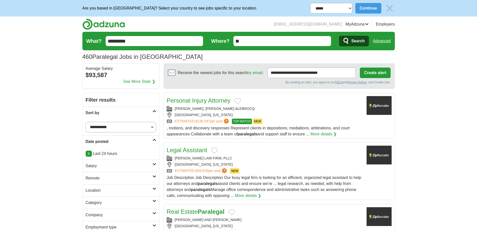
click at [250, 104] on div "Personal Injury Attorney" at bounding box center [265, 100] width 196 height 9
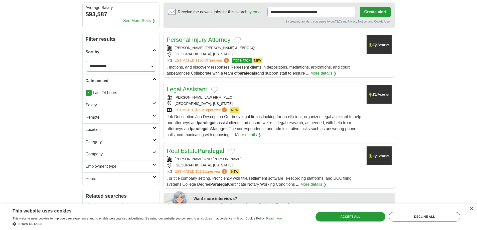
scroll to position [75, 0]
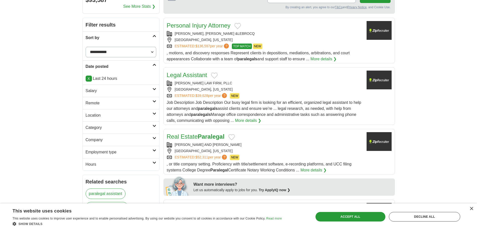
click at [272, 99] on div "Legal Assistant [PERSON_NAME] LAW FIRM, PLLC [GEOGRAPHIC_DATA], [US_STATE] ESTI…" at bounding box center [265, 97] width 196 height 53
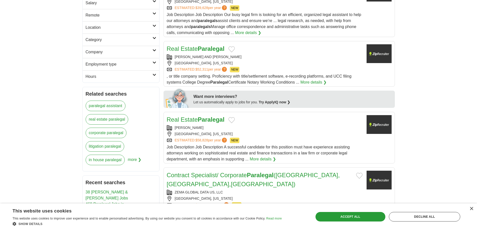
scroll to position [175, 0]
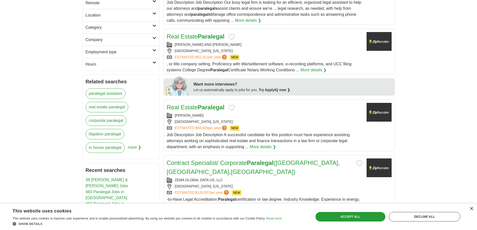
click at [256, 43] on div "[PERSON_NAME] AND [PERSON_NAME]" at bounding box center [265, 44] width 196 height 5
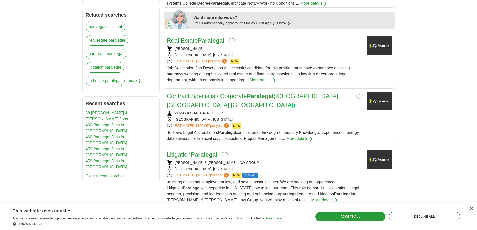
scroll to position [250, 0]
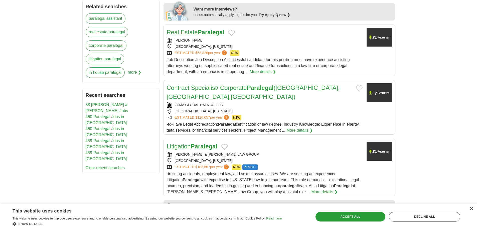
click at [246, 102] on div "ZEMA GLOBAL DATA US, LLC" at bounding box center [265, 104] width 196 height 5
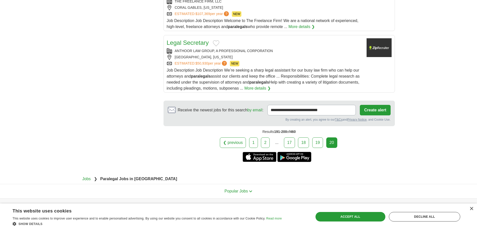
scroll to position [0, 0]
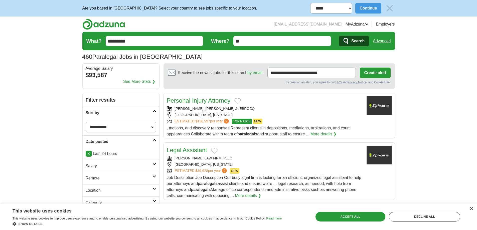
drag, startPoint x: 217, startPoint y: 153, endPoint x: 169, endPoint y: -29, distance: 187.9
click at [122, 37] on input "*********" at bounding box center [155, 41] width 98 height 10
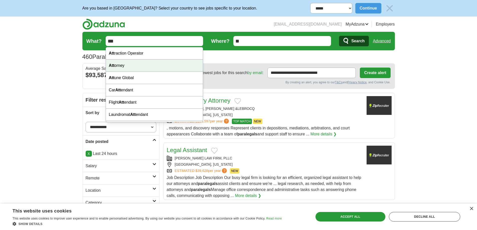
click at [117, 66] on div "Att orney" at bounding box center [154, 66] width 97 height 12
type input "********"
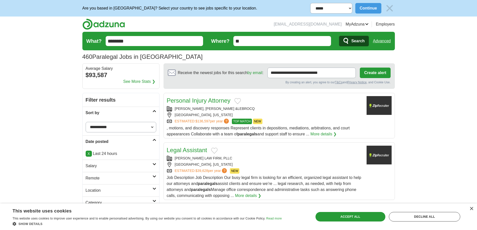
click at [359, 43] on span "Search" at bounding box center [357, 41] width 13 height 10
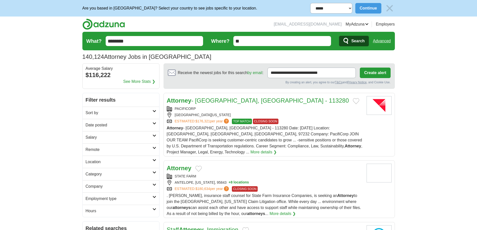
click at [128, 115] on h2 "Sort by" at bounding box center [119, 113] width 67 height 6
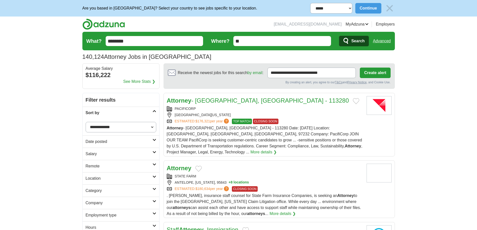
click at [109, 127] on select "**********" at bounding box center [121, 127] width 71 height 11
select select "**********"
click at [86, 122] on select "**********" at bounding box center [121, 127] width 71 height 11
click at [95, 113] on h2 "Sort by" at bounding box center [119, 113] width 67 height 6
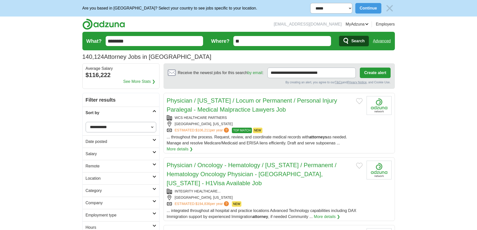
click at [105, 110] on h2 "Sort by" at bounding box center [119, 113] width 67 height 6
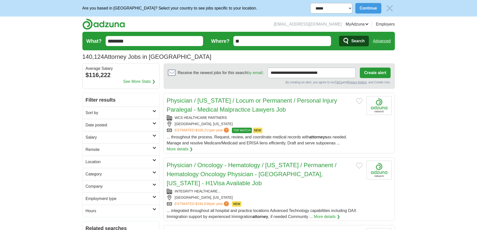
click at [119, 110] on h2 "Sort by" at bounding box center [119, 113] width 67 height 6
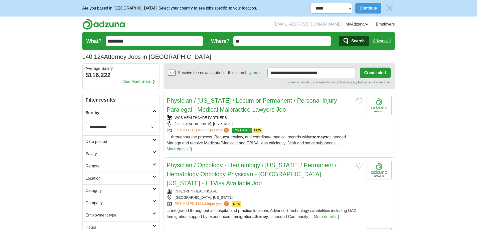
click at [134, 128] on select "**********" at bounding box center [121, 127] width 71 height 11
click at [86, 122] on select "**********" at bounding box center [121, 127] width 71 height 11
click at [98, 135] on link "Date posted" at bounding box center [121, 141] width 77 height 12
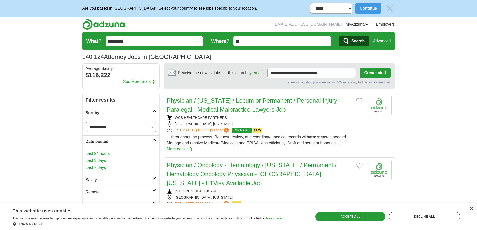
click at [100, 151] on link "Last 24 hours" at bounding box center [121, 154] width 71 height 6
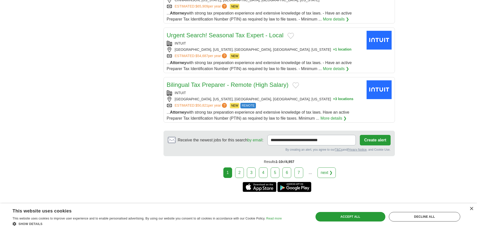
scroll to position [598, 0]
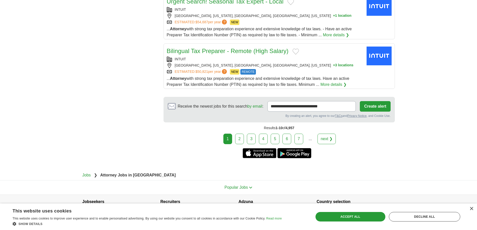
click at [241, 134] on link "2" at bounding box center [239, 139] width 9 height 11
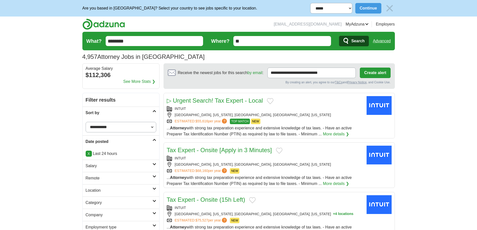
click at [164, 39] on input "********" at bounding box center [155, 41] width 98 height 10
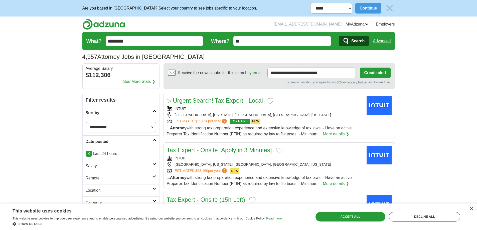
click at [383, 41] on link "Advanced" at bounding box center [382, 41] width 18 height 10
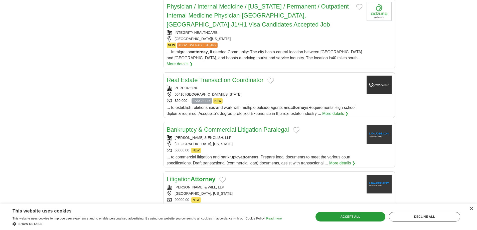
scroll to position [676, 0]
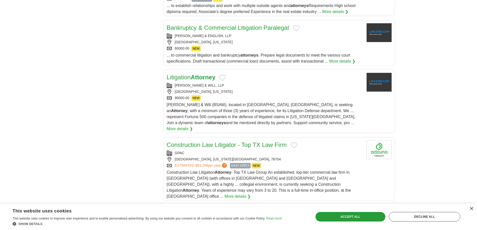
click at [269, 40] on div "[GEOGRAPHIC_DATA], [US_STATE]" at bounding box center [265, 42] width 196 height 5
click at [217, 83] on div "[PERSON_NAME] & WILL, LLP" at bounding box center [265, 85] width 196 height 5
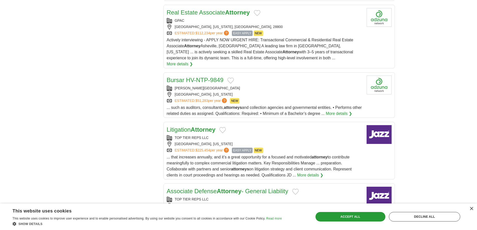
scroll to position [1426, 0]
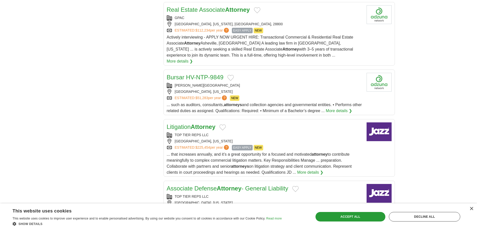
click at [273, 132] on div "TOP TIER REPS LLC" at bounding box center [265, 134] width 196 height 5
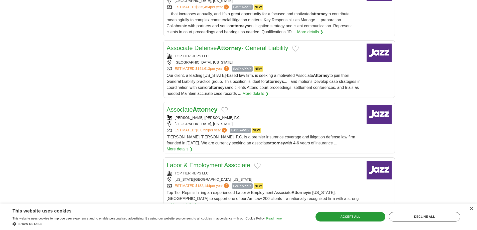
scroll to position [1577, 0]
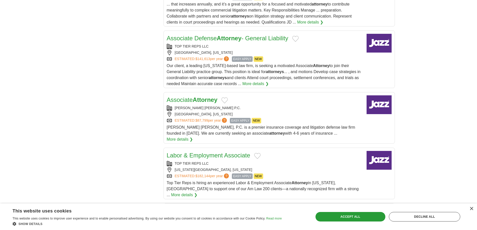
click at [217, 96] on strong "Attorney" at bounding box center [205, 99] width 25 height 7
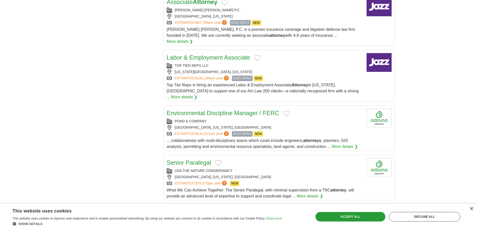
scroll to position [1677, 0]
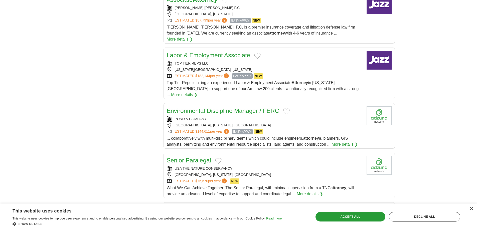
click at [265, 116] on div "POND & COMPANY USA, COLORADO, DENVER ESTIMATED: $144,611 per year ? EASY APPLY …" at bounding box center [265, 125] width 196 height 18
click at [254, 166] on div "USA THE NATURE CONSERVANCY" at bounding box center [265, 168] width 196 height 5
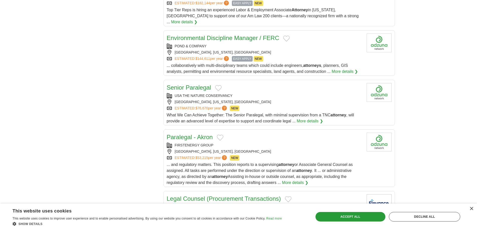
scroll to position [1752, 0]
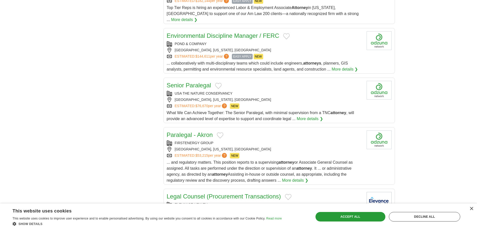
click at [269, 140] on div "FIRSTENERGY GROUP" at bounding box center [265, 142] width 196 height 5
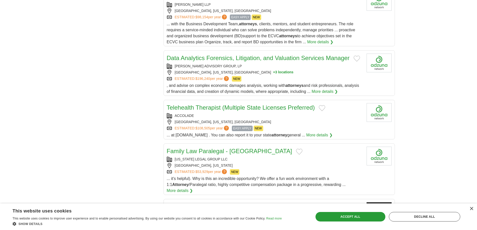
scroll to position [2077, 0]
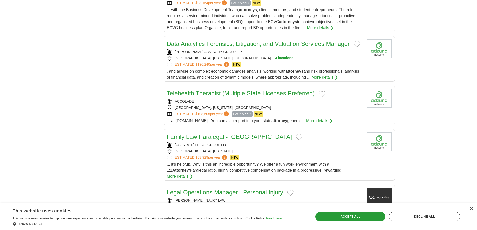
click at [229, 142] on div "KANSAS LEGAL GROUP LLC OVERLAND PARK, KANSAS ESTIMATED: $53,929 per year ? NEW" at bounding box center [265, 151] width 196 height 18
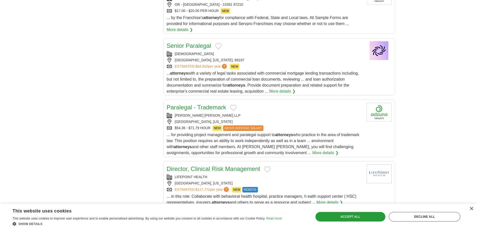
scroll to position [2352, 0]
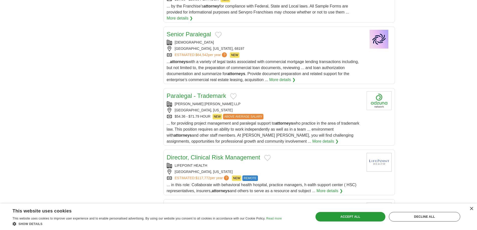
click at [258, 101] on div "DAVIS WRIGHT TREMAINE LLP" at bounding box center [265, 103] width 196 height 5
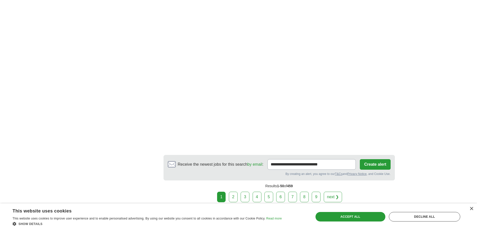
scroll to position [3141, 0]
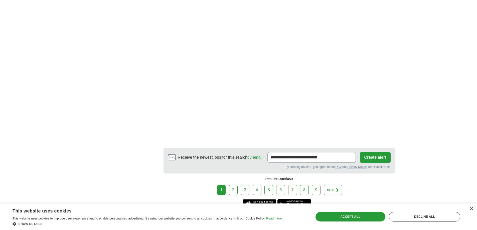
click at [228, 185] on div "1 2 3 4 5 6 7 8 9 next ❯" at bounding box center [278, 190] width 231 height 11
click at [231, 185] on link "2" at bounding box center [233, 190] width 9 height 11
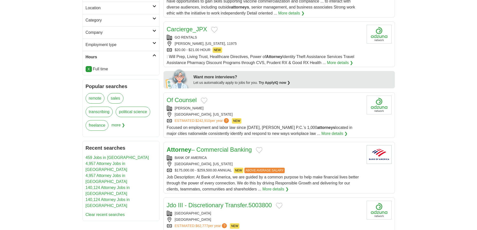
scroll to position [225, 0]
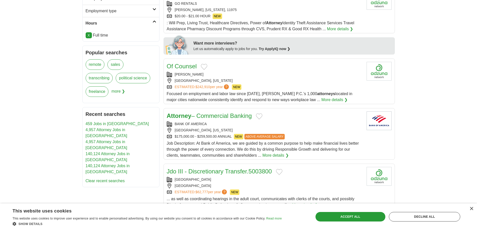
click at [231, 73] on div "[PERSON_NAME]" at bounding box center [265, 74] width 196 height 5
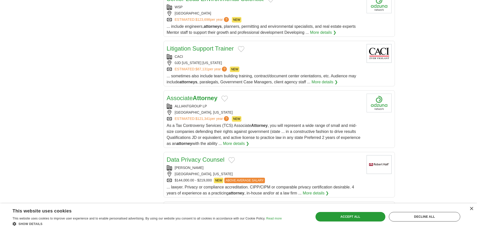
scroll to position [1376, 0]
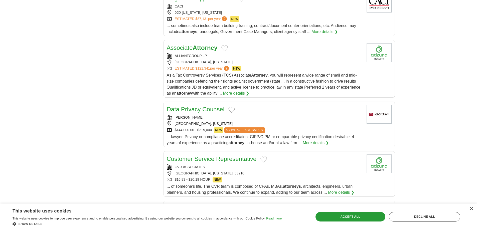
click at [248, 55] on div "ALLIANTGROUP LP" at bounding box center [265, 55] width 196 height 5
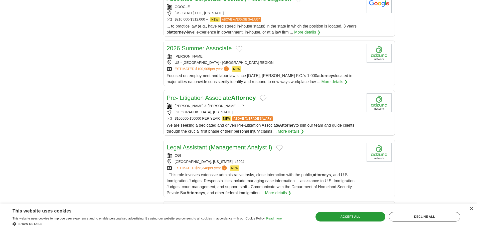
scroll to position [1677, 0]
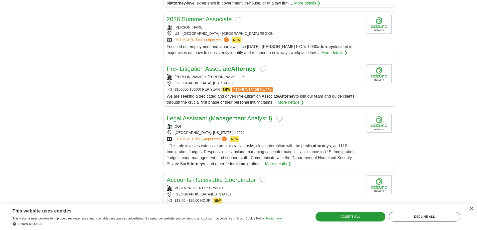
click at [226, 78] on div "[PERSON_NAME] & [PERSON_NAME] LLP" at bounding box center [265, 76] width 196 height 5
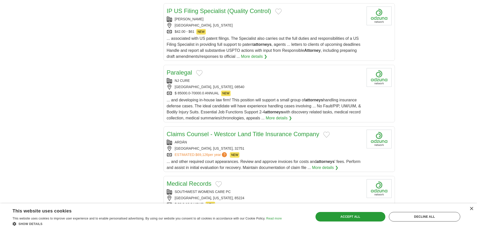
scroll to position [1952, 0]
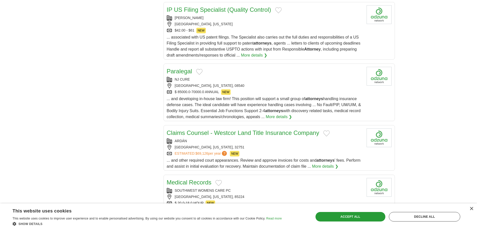
click at [252, 86] on div "[GEOGRAPHIC_DATA], [US_STATE], 08540" at bounding box center [265, 85] width 196 height 5
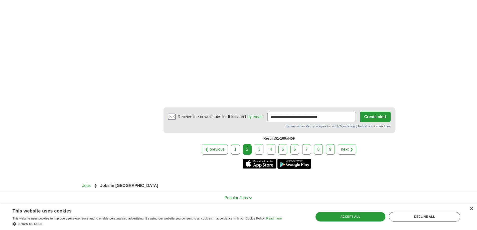
scroll to position [3061, 0]
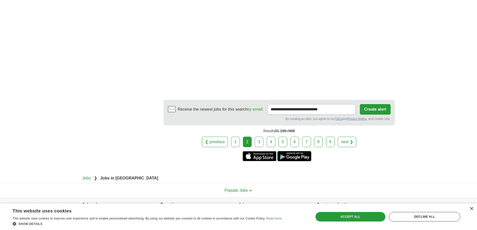
click at [261, 137] on link "3" at bounding box center [259, 142] width 9 height 11
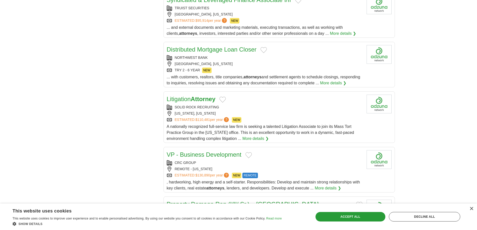
scroll to position [676, 0]
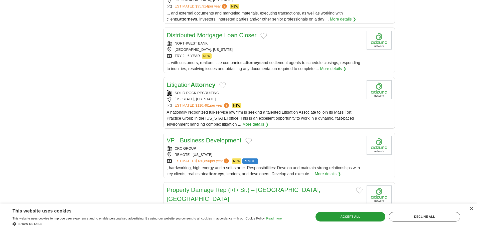
click at [260, 95] on div "SOLID ROCK RECRUITING" at bounding box center [265, 92] width 196 height 5
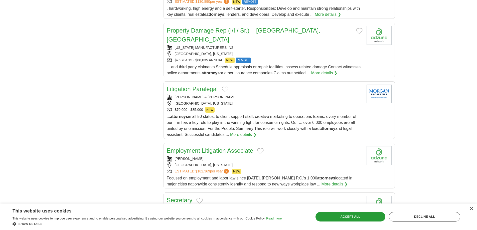
scroll to position [851, 0]
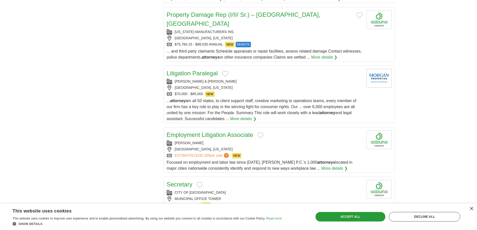
click at [259, 79] on div "MORGAN & MORGAN" at bounding box center [265, 81] width 196 height 5
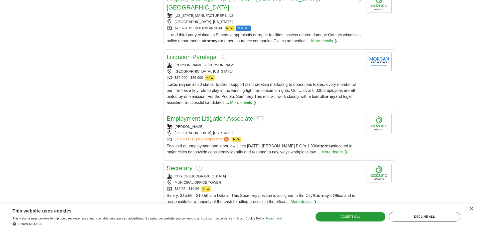
scroll to position [901, 0]
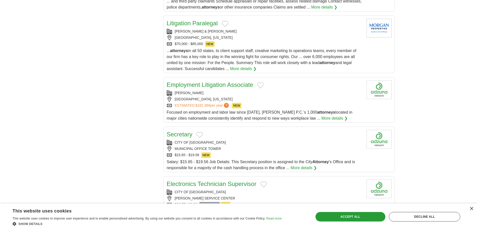
click at [217, 97] on div "CINCINNATI, OHIO" at bounding box center [265, 99] width 196 height 5
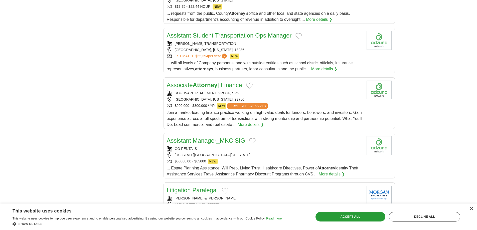
scroll to position [1326, 0]
